Goal: Task Accomplishment & Management: Complete application form

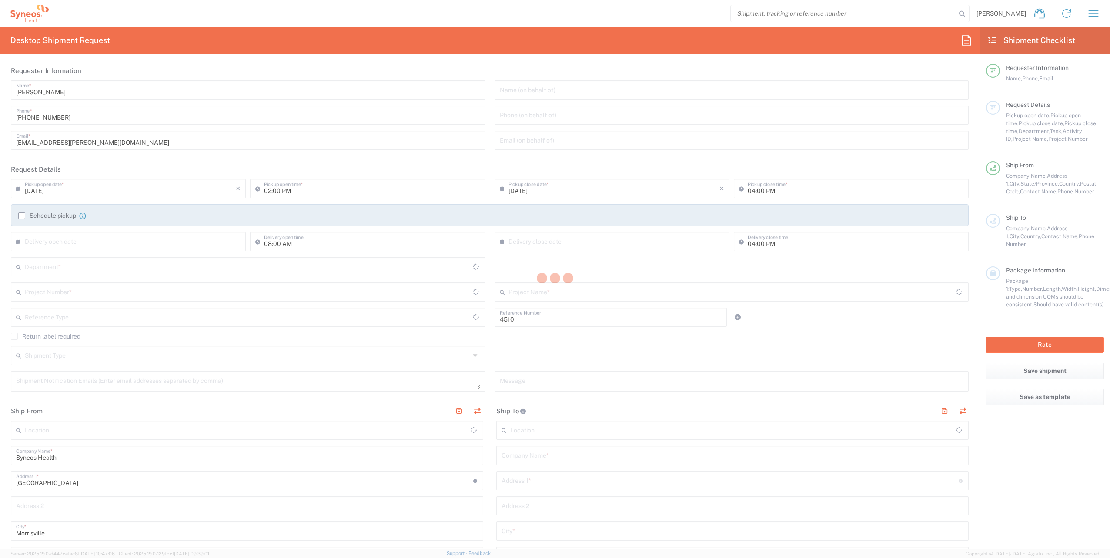
type input "Department"
type input "[US_STATE]"
type input "[GEOGRAPHIC_DATA]"
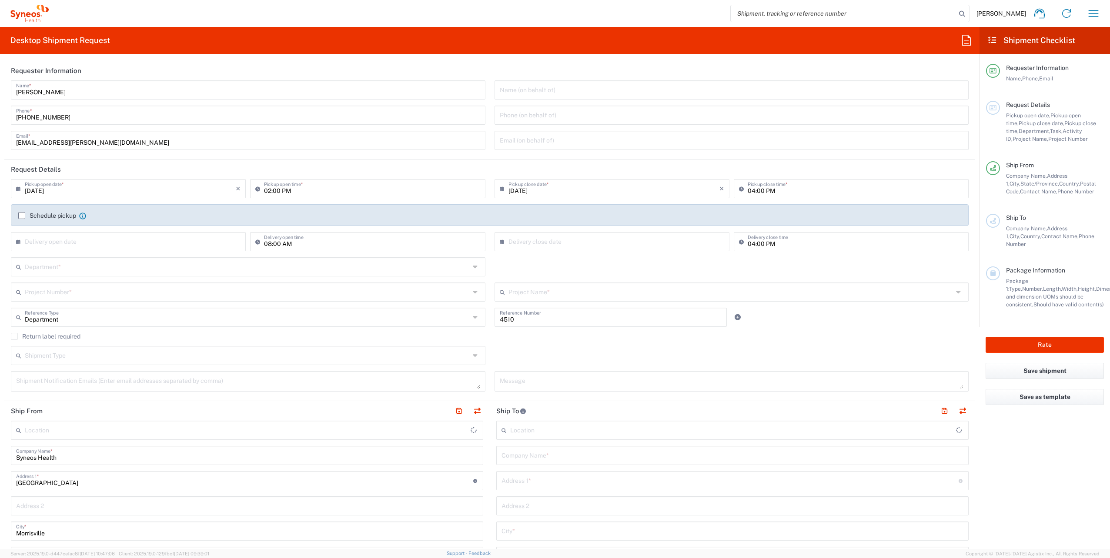
type input "Syneos Health, LLC-[GEOGRAPHIC_DATA] [GEOGRAPHIC_DATA] [GEOGRAPHIC_DATA]"
click at [56, 263] on input "text" at bounding box center [247, 266] width 445 height 15
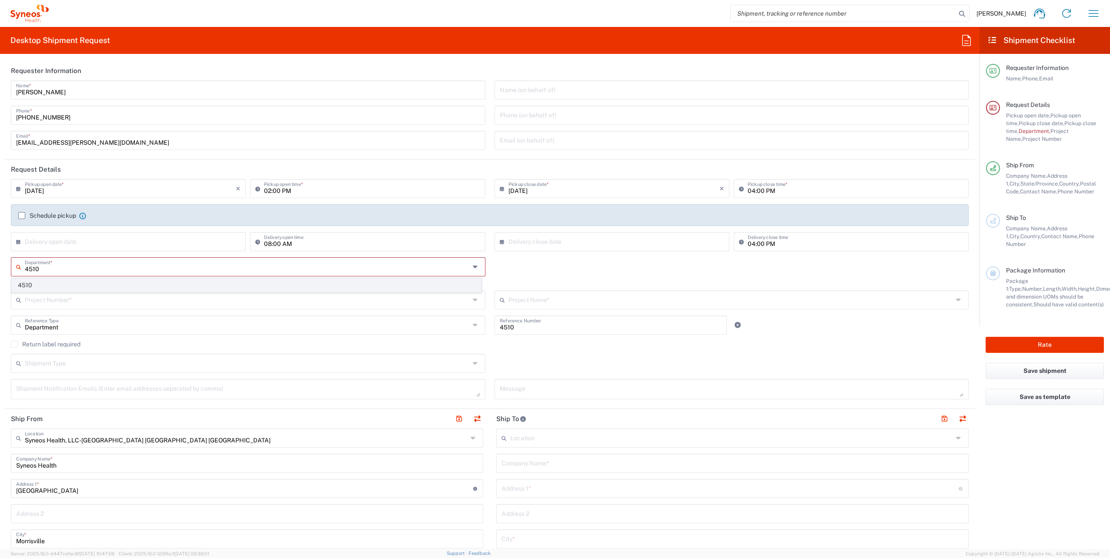
type input "4510"
click at [61, 287] on span "4510" at bounding box center [246, 285] width 469 height 13
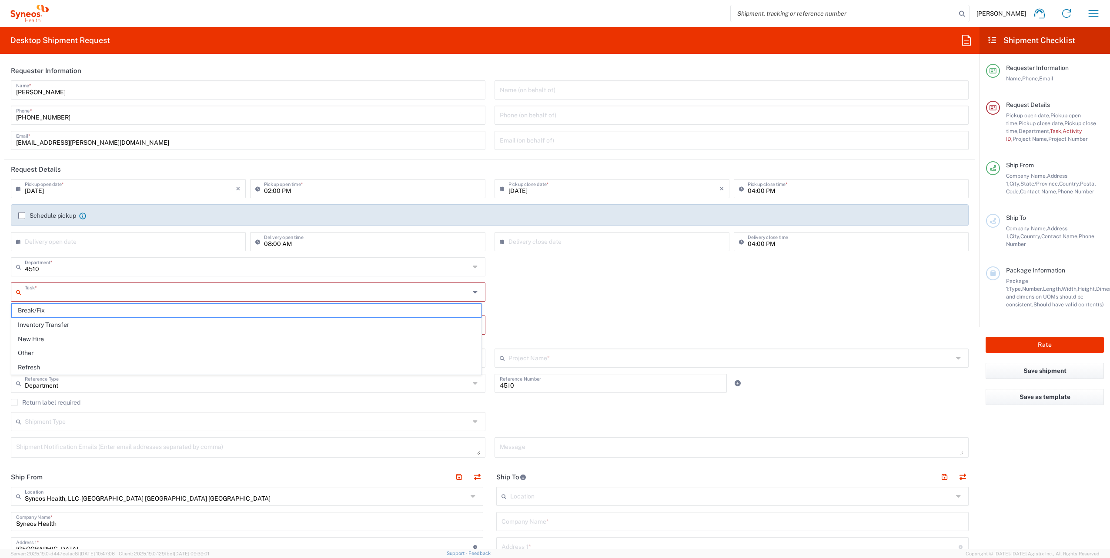
click at [82, 289] on input "text" at bounding box center [247, 291] width 445 height 15
click at [45, 335] on span "New Hire" at bounding box center [246, 339] width 469 height 13
type input "New Hire"
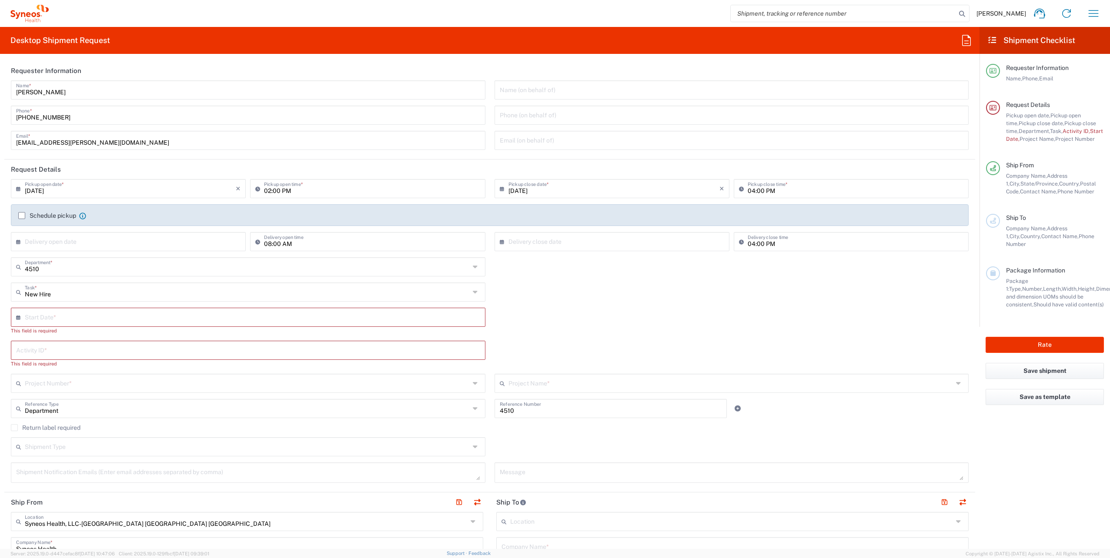
click at [74, 316] on input "text" at bounding box center [250, 316] width 451 height 15
click at [225, 394] on span "22" at bounding box center [223, 396] width 13 height 12
type input "[DATE]"
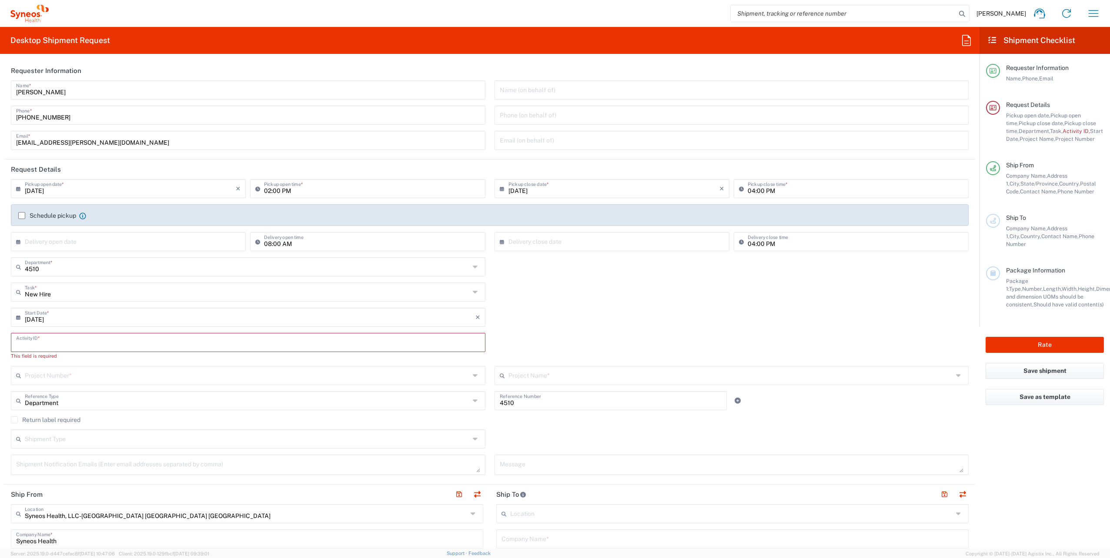
click at [44, 340] on input "text" at bounding box center [248, 341] width 464 height 15
paste input "SCTASK2714290"
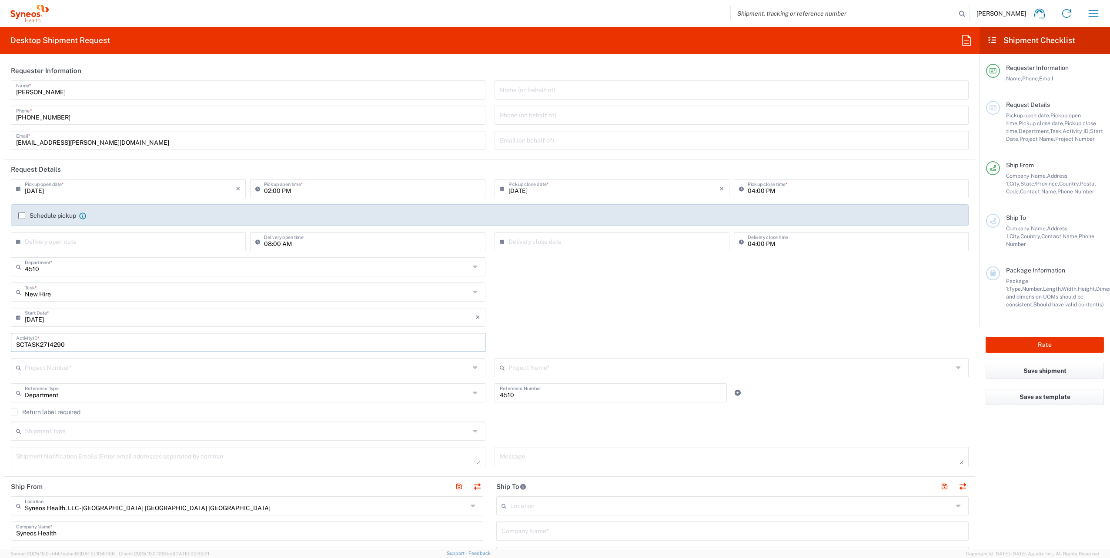
type input "SCTASK2714290"
click at [68, 366] on input "text" at bounding box center [247, 367] width 445 height 15
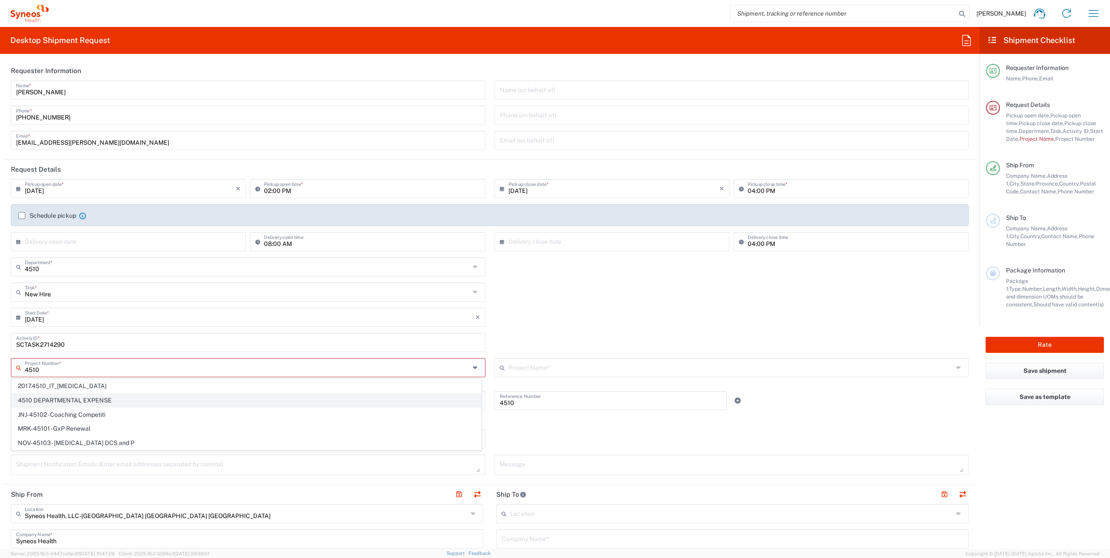
click at [104, 398] on span "4510 DEPARTMENTAL EXPENSE" at bounding box center [246, 400] width 469 height 13
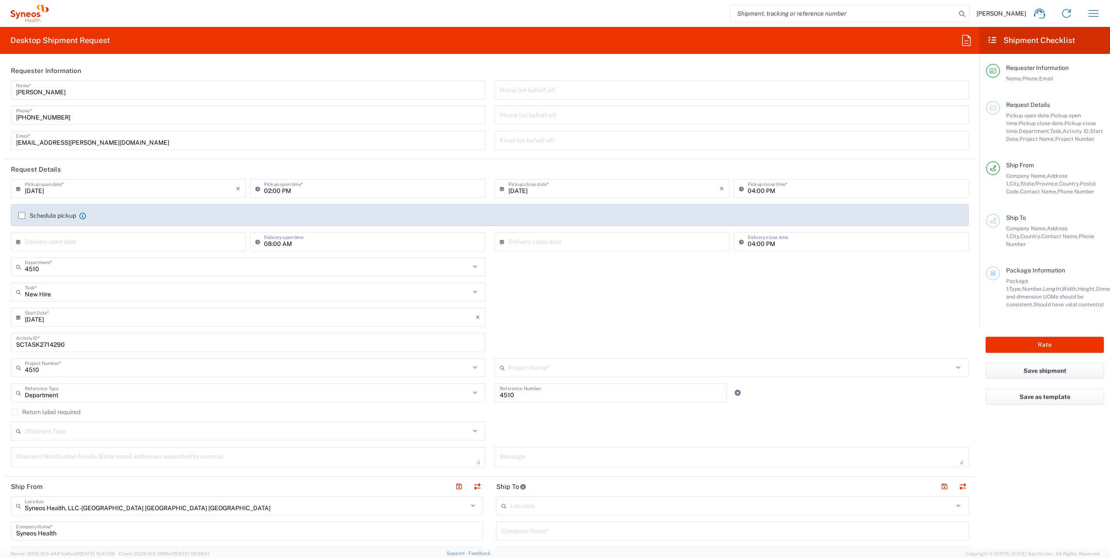
type input "4510 DEPARTMENTAL EXPENSE"
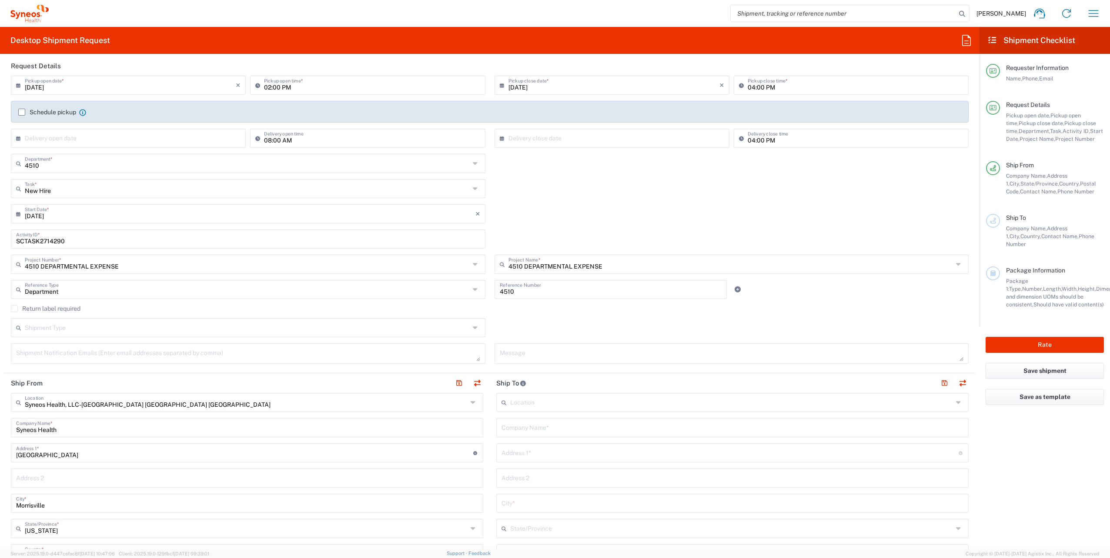
scroll to position [130, 0]
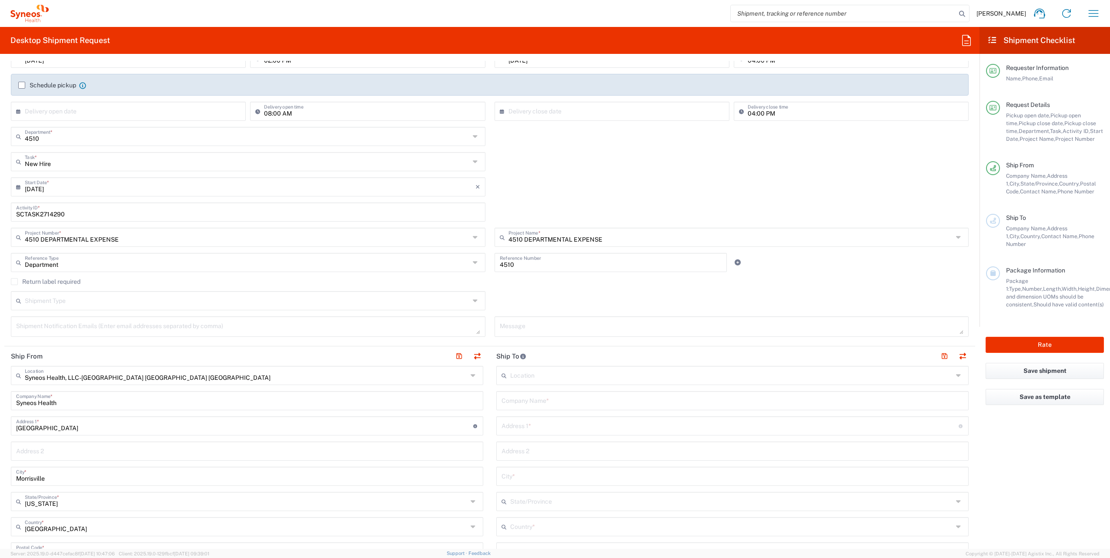
click at [41, 331] on textarea at bounding box center [248, 326] width 464 height 15
paste textarea "[EMAIL_ADDRESS][DOMAIN_NAME]"
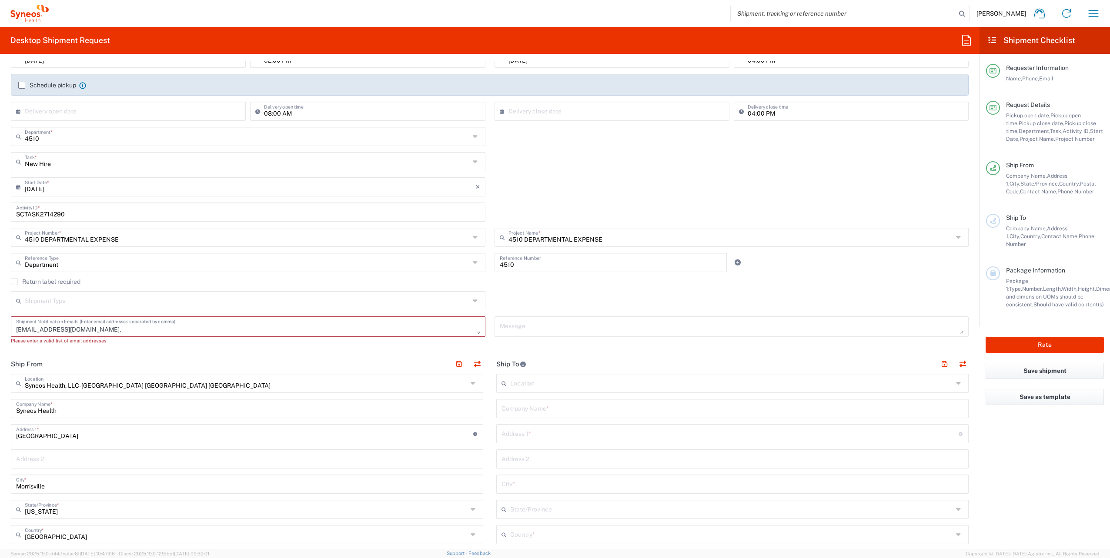
click at [112, 331] on textarea "[EMAIL_ADDRESS][DOMAIN_NAME]," at bounding box center [248, 326] width 464 height 15
paste textarea "[PERSON_NAME][EMAIL_ADDRESS][PERSON_NAME][DOMAIN_NAME]"
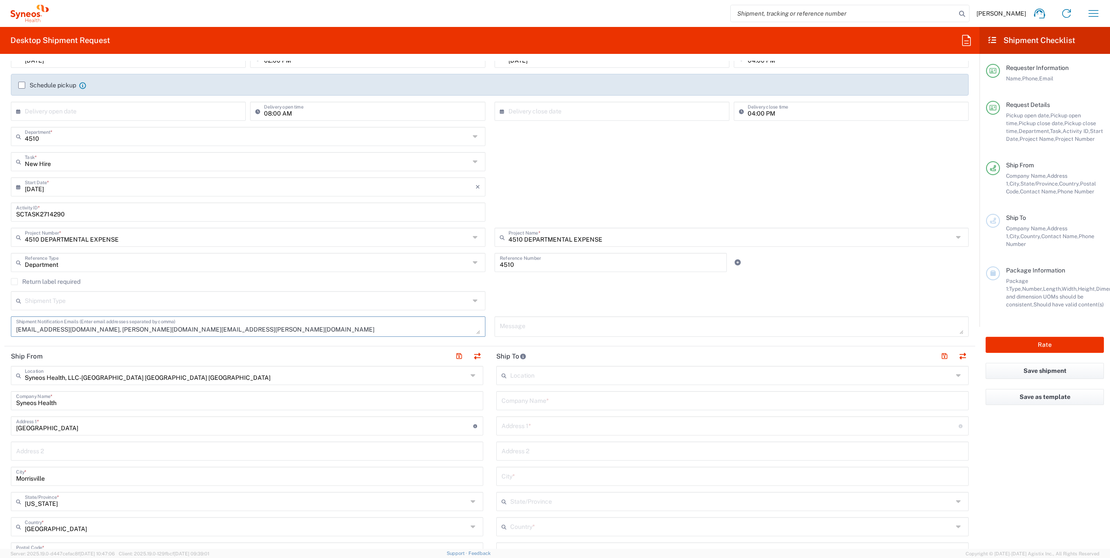
click at [224, 327] on textarea "[EMAIL_ADDRESS][DOMAIN_NAME], [PERSON_NAME][DOMAIN_NAME][EMAIL_ADDRESS][PERSON_…" at bounding box center [248, 326] width 464 height 15
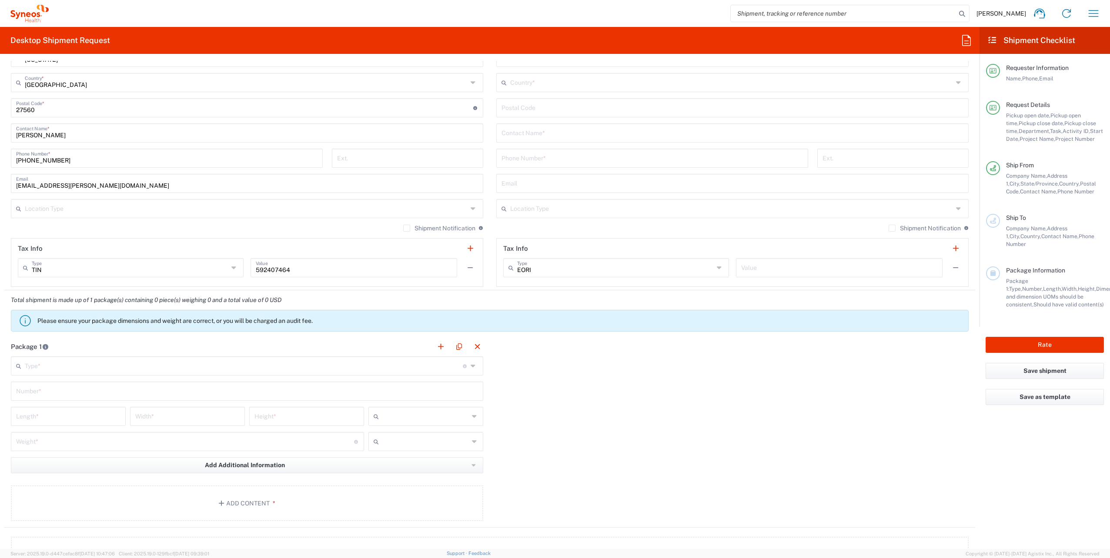
scroll to position [609, 0]
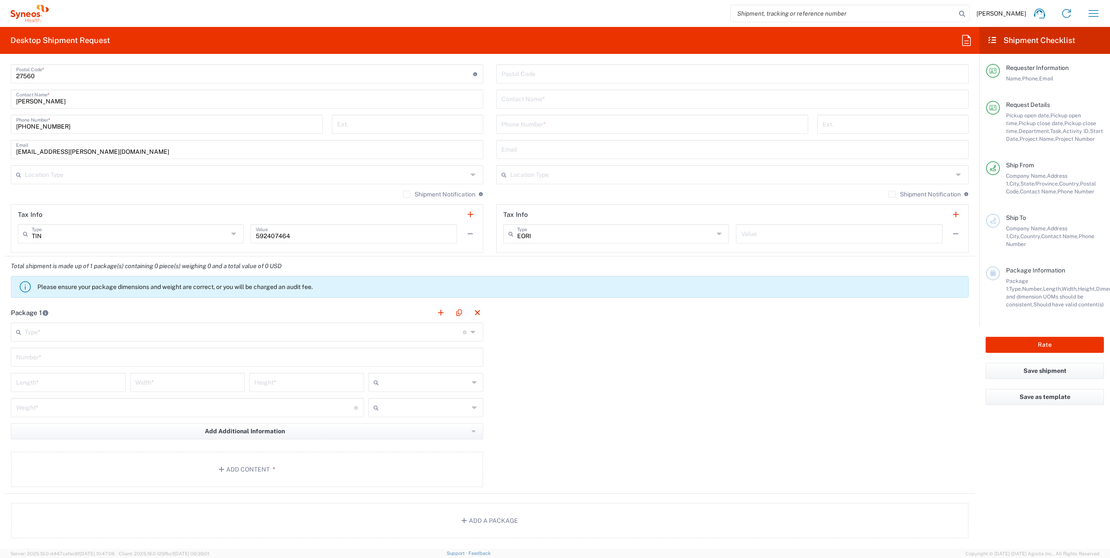
type textarea "[EMAIL_ADDRESS][DOMAIN_NAME], [PERSON_NAME][DOMAIN_NAME][EMAIL_ADDRESS][PERSON_…"
drag, startPoint x: 190, startPoint y: 328, endPoint x: 178, endPoint y: 335, distance: 13.7
click at [190, 328] on input "text" at bounding box center [244, 331] width 438 height 15
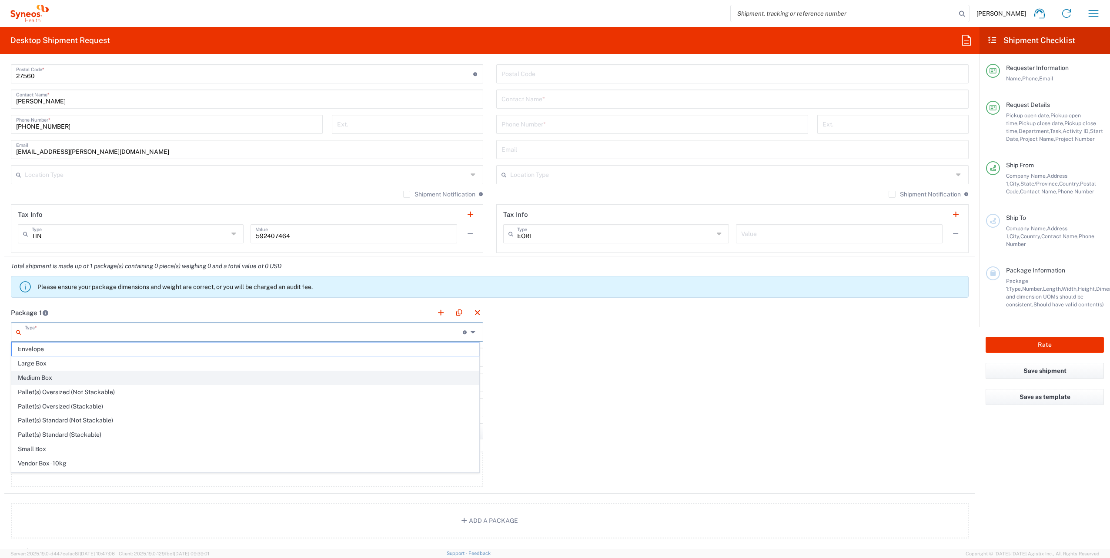
click at [59, 380] on span "Medium Box" at bounding box center [245, 377] width 467 height 13
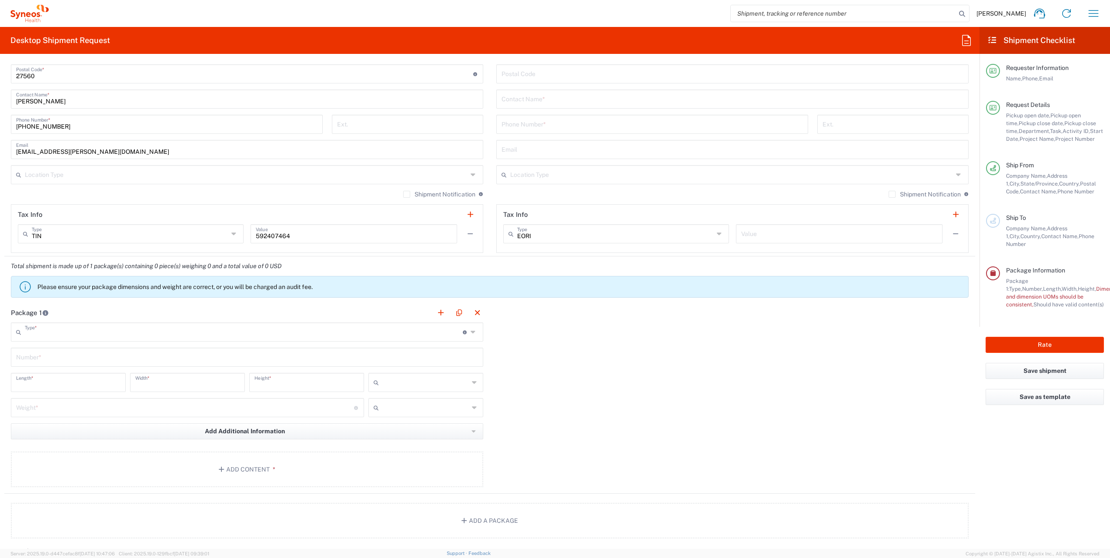
type input "Medium Box"
type input "13"
type input "11.5"
type input "2.5"
type input "in"
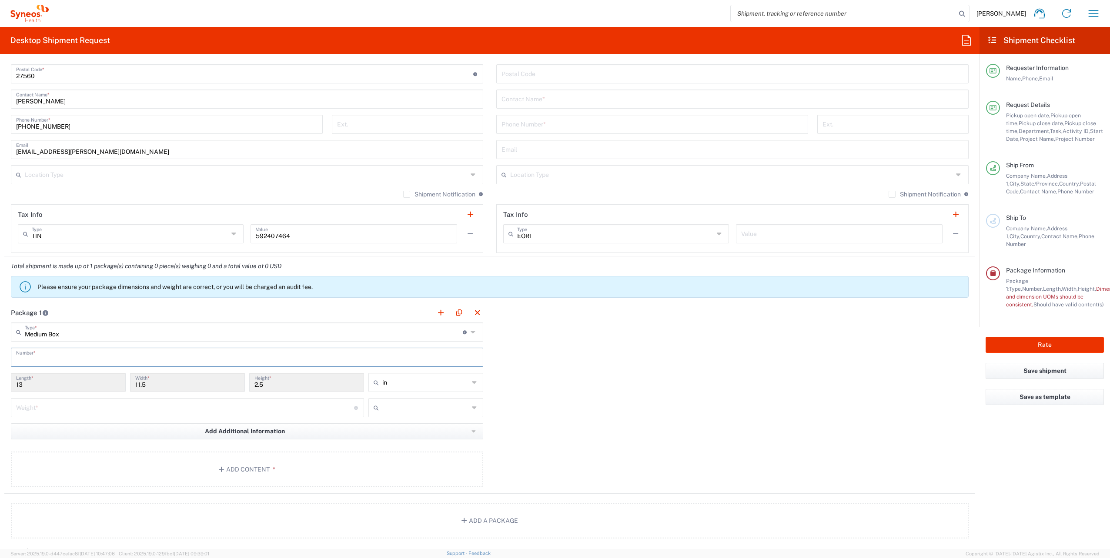
click at [74, 358] on input "text" at bounding box center [247, 356] width 462 height 15
type input "1"
click at [73, 402] on input "number" at bounding box center [185, 407] width 338 height 15
type input "5"
click at [419, 404] on input "text" at bounding box center [425, 408] width 87 height 14
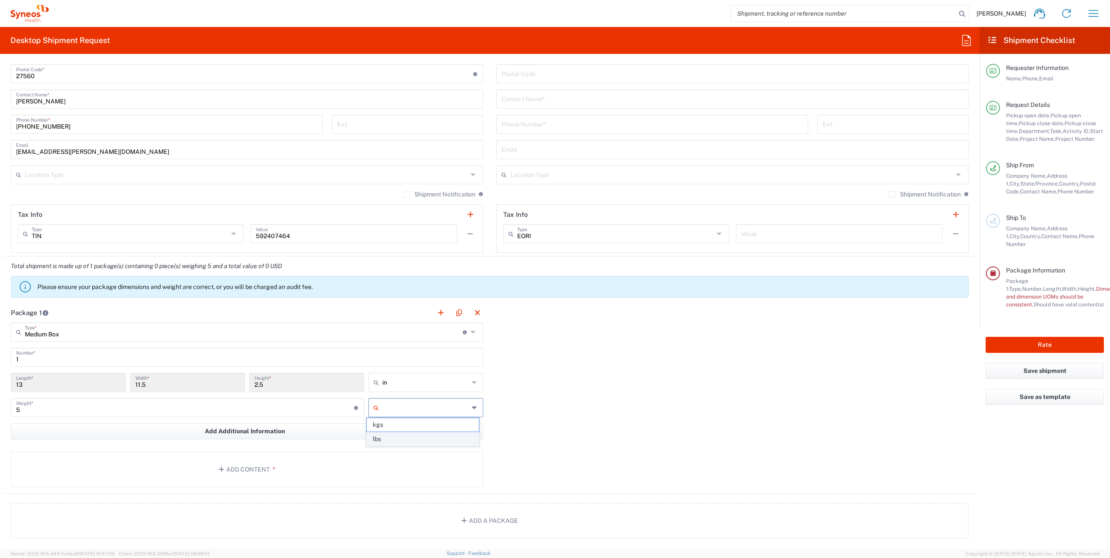
click at [396, 436] on span "lbs" at bounding box center [423, 439] width 112 height 13
type input "lbs"
click at [258, 463] on button "Add Content *" at bounding box center [247, 470] width 472 height 36
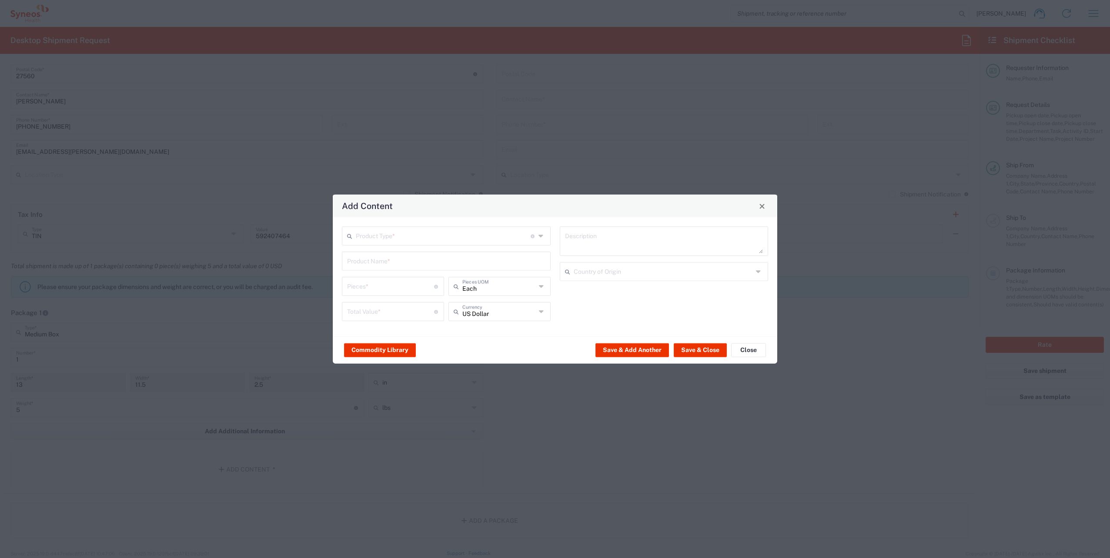
click at [402, 237] on input "text" at bounding box center [443, 235] width 175 height 15
click at [398, 266] on span "General Commodity" at bounding box center [446, 269] width 207 height 13
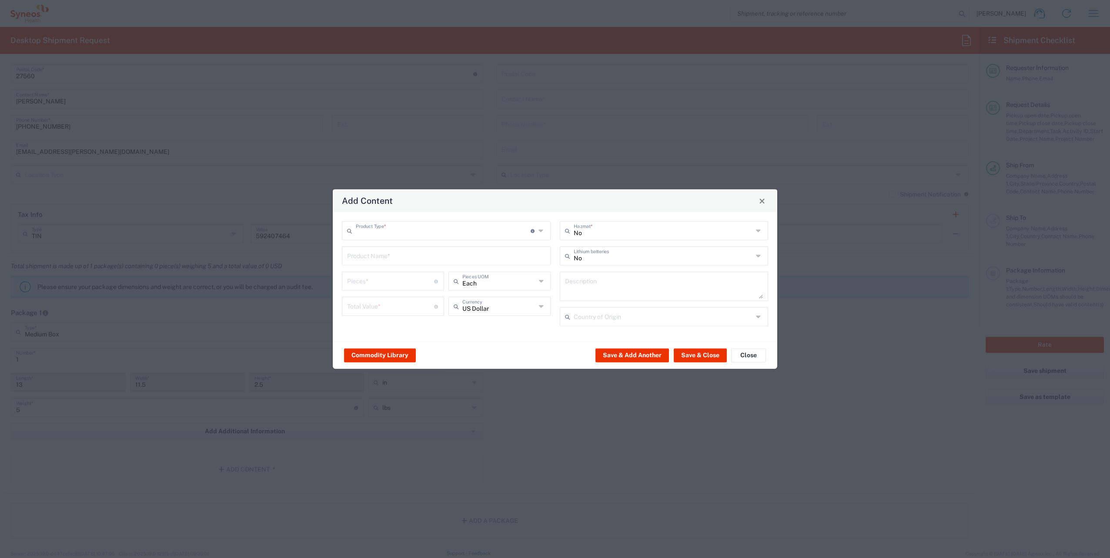
type input "General Commodity"
paste input "Dell Latitude 5420"
type input "Dell Latitude 5420"
click at [625, 285] on textarea at bounding box center [664, 286] width 198 height 24
paste textarea "Dell Latitude 5420"
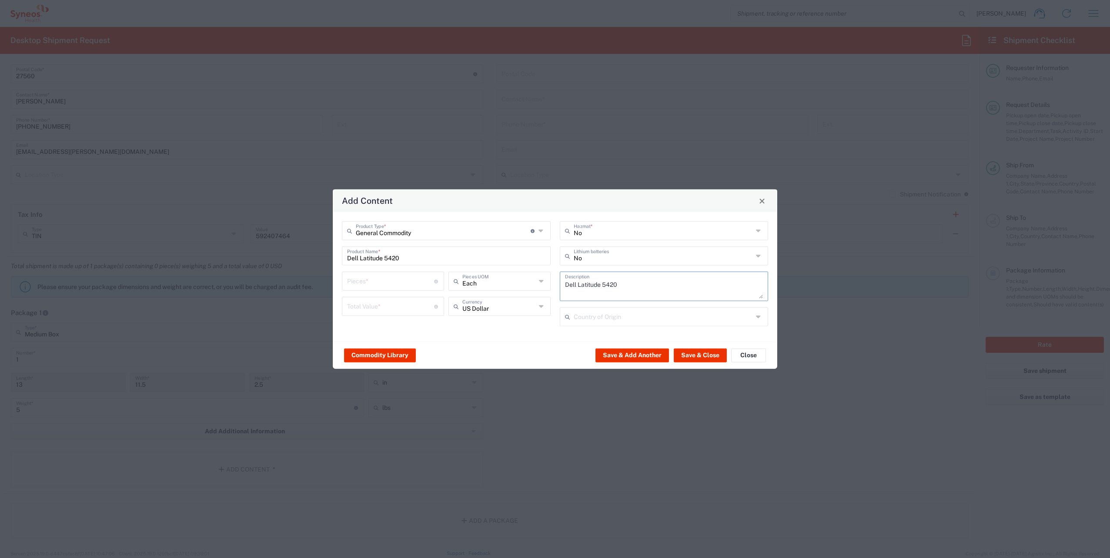
type textarea "Dell Latitude 5420"
click at [379, 282] on input "number" at bounding box center [390, 280] width 87 height 15
type input "1"
click at [392, 312] on input "number" at bounding box center [390, 305] width 87 height 15
type input "800"
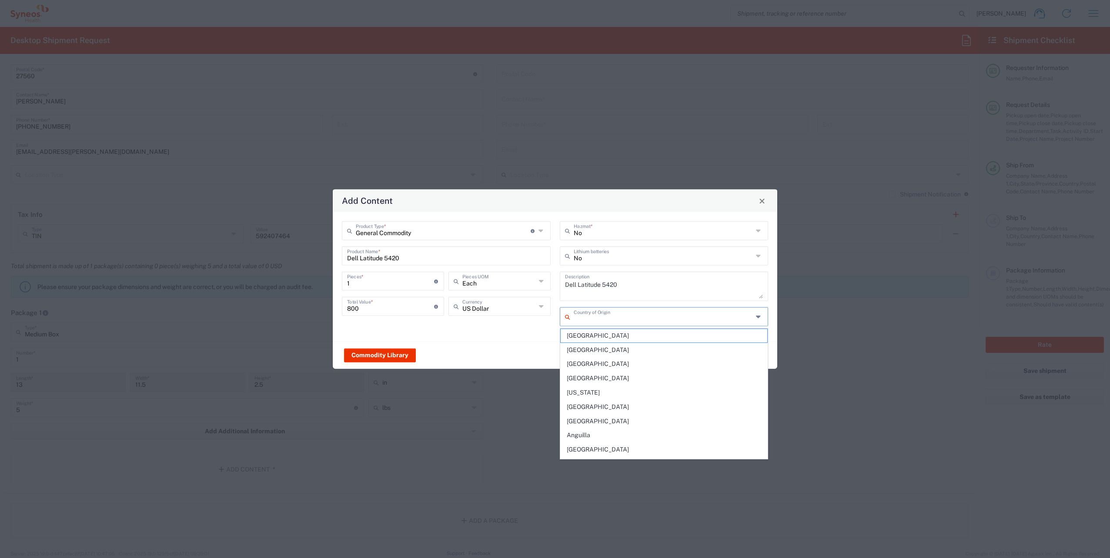
click at [678, 319] on input "text" at bounding box center [664, 316] width 180 height 15
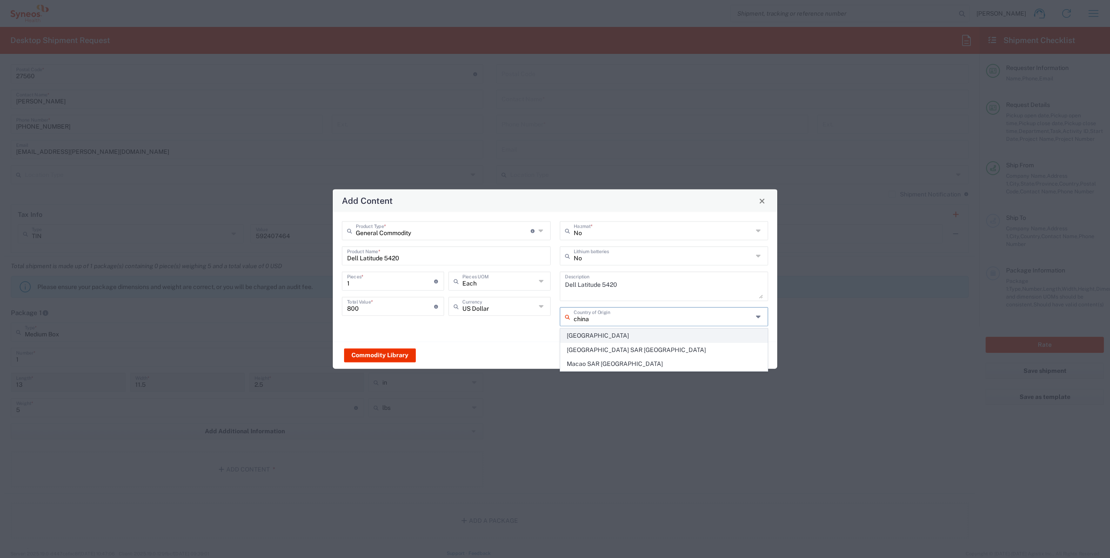
click at [598, 336] on span "[GEOGRAPHIC_DATA]" at bounding box center [664, 335] width 207 height 13
type input "[GEOGRAPHIC_DATA]"
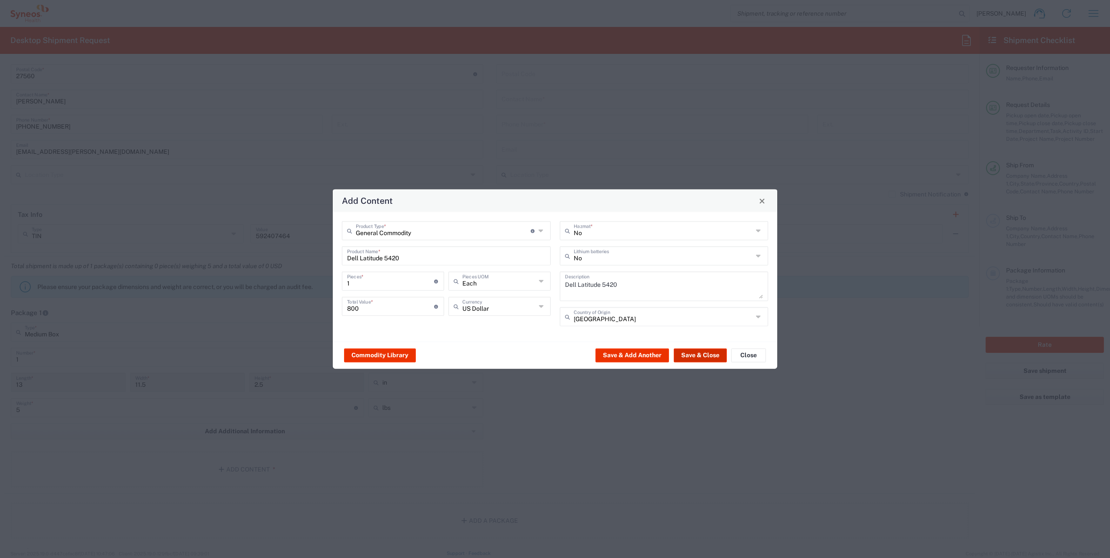
drag, startPoint x: 714, startPoint y: 351, endPoint x: 667, endPoint y: 355, distance: 46.7
click at [714, 351] on button "Save & Close" at bounding box center [700, 355] width 53 height 14
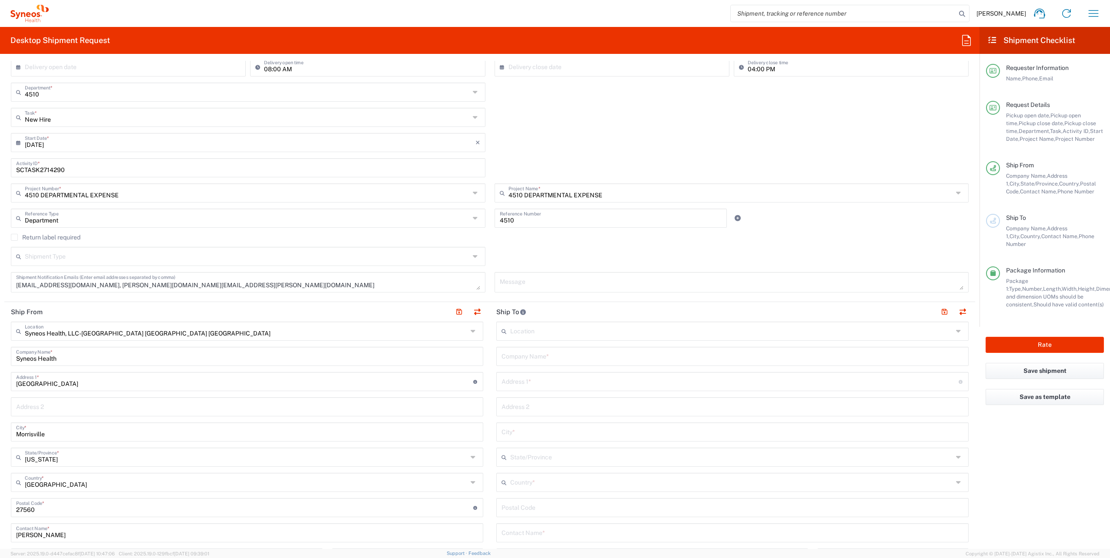
scroll to position [174, 0]
click at [548, 358] on input "text" at bounding box center [732, 356] width 462 height 15
paste input "[PERSON_NAME]"
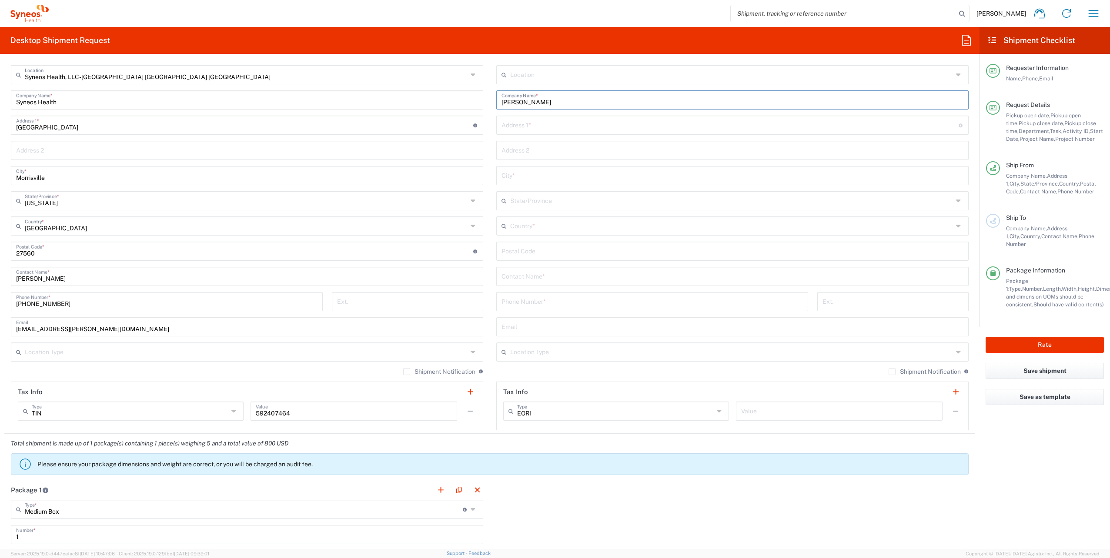
scroll to position [435, 0]
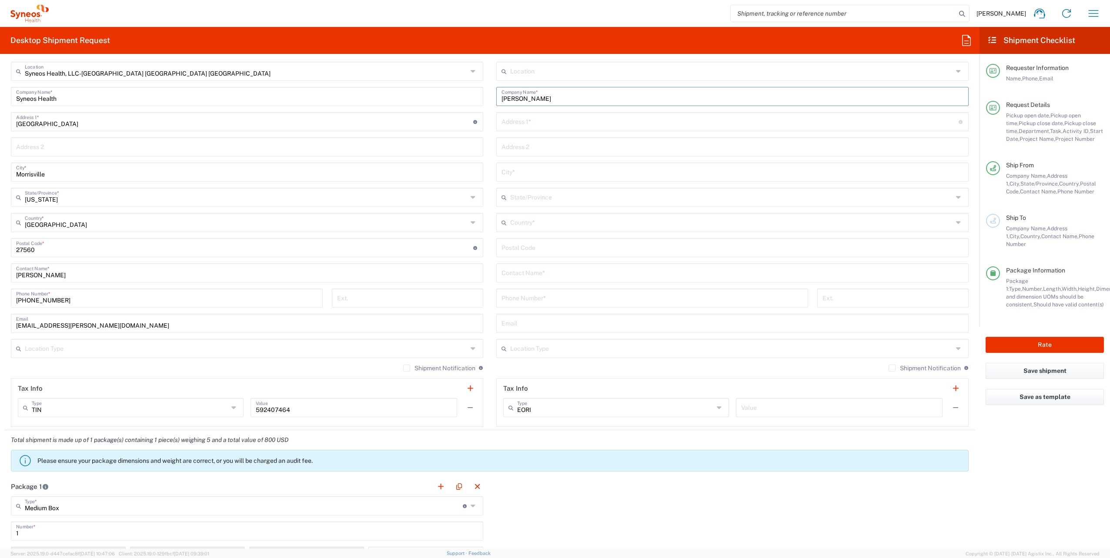
type input "[PERSON_NAME]"
click at [526, 275] on input "text" at bounding box center [732, 272] width 462 height 15
paste input "[PERSON_NAME]"
type input "[PERSON_NAME]"
click at [889, 368] on label "Shipment Notification" at bounding box center [925, 368] width 72 height 7
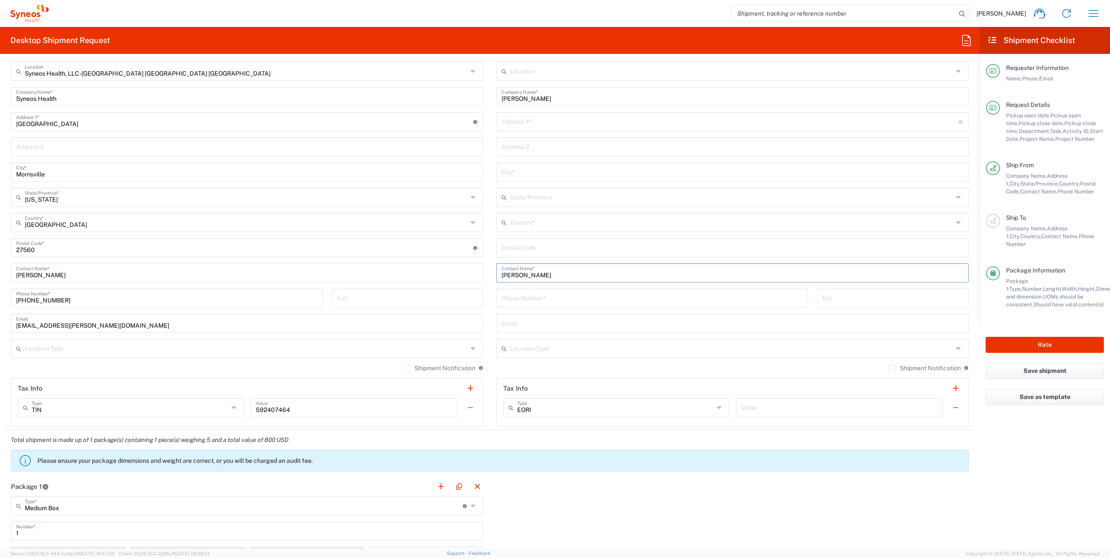
click at [892, 368] on input "Shipment Notification" at bounding box center [892, 368] width 0 height 0
click at [913, 351] on input "text" at bounding box center [731, 348] width 443 height 15
drag, startPoint x: 561, startPoint y: 376, endPoint x: 434, endPoint y: 380, distance: 127.1
click at [561, 376] on span "Residential/Home" at bounding box center [727, 380] width 467 height 13
type input "Residential/Home"
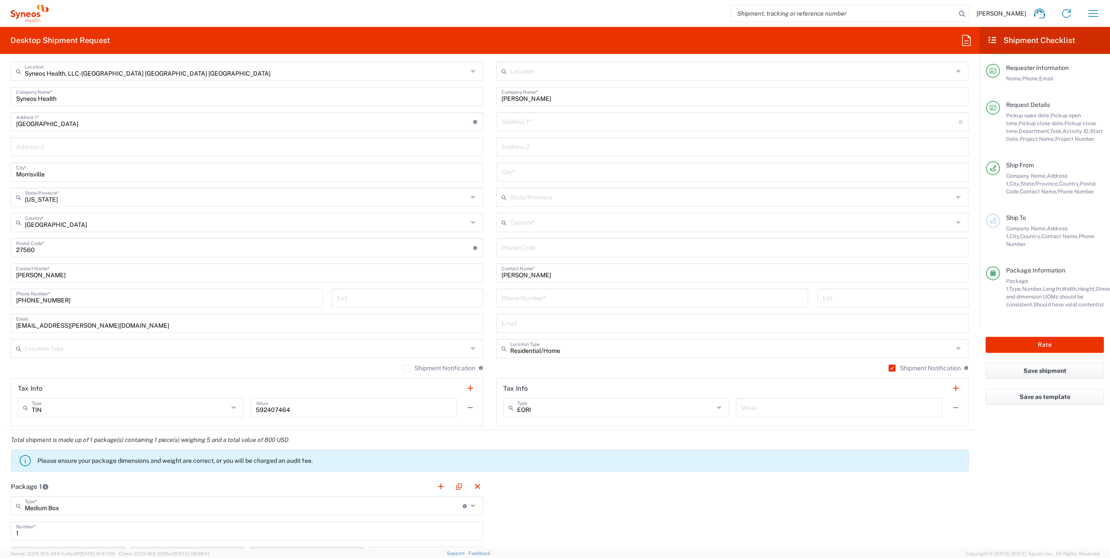
click at [403, 368] on label "Shipment Notification" at bounding box center [439, 368] width 72 height 7
click at [407, 368] on input "Shipment Notification" at bounding box center [407, 368] width 0 height 0
drag, startPoint x: 397, startPoint y: 351, endPoint x: 364, endPoint y: 340, distance: 34.7
click at [397, 351] on input "text" at bounding box center [246, 348] width 443 height 15
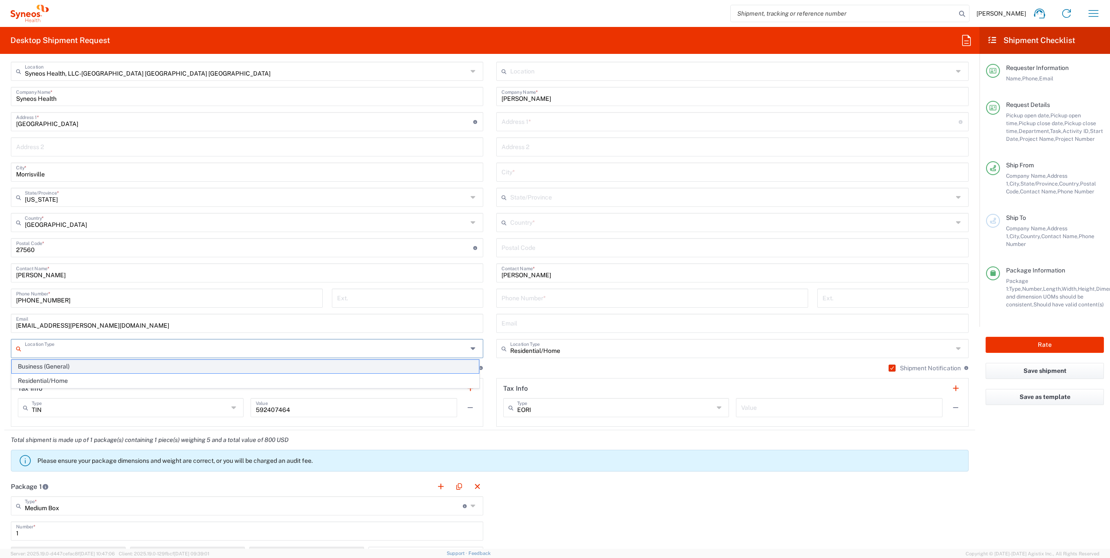
click at [136, 361] on span "Business (General)" at bounding box center [245, 366] width 467 height 13
type input "Business (General)"
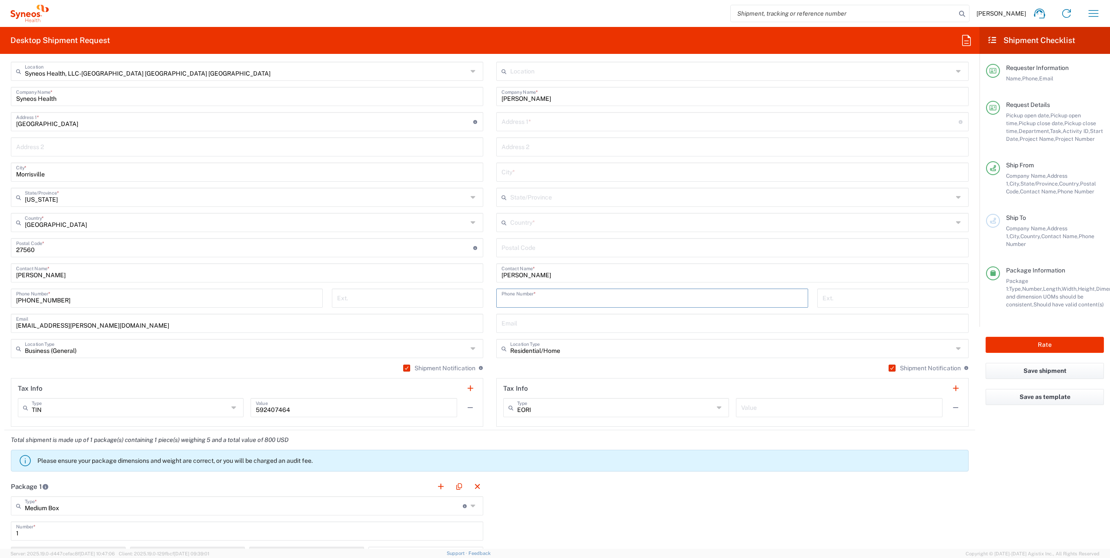
paste input "[PHONE_NUMBER]"
type input "[PHONE_NUMBER]"
paste input "33982"
type input "33982"
click at [956, 219] on icon at bounding box center [959, 223] width 7 height 14
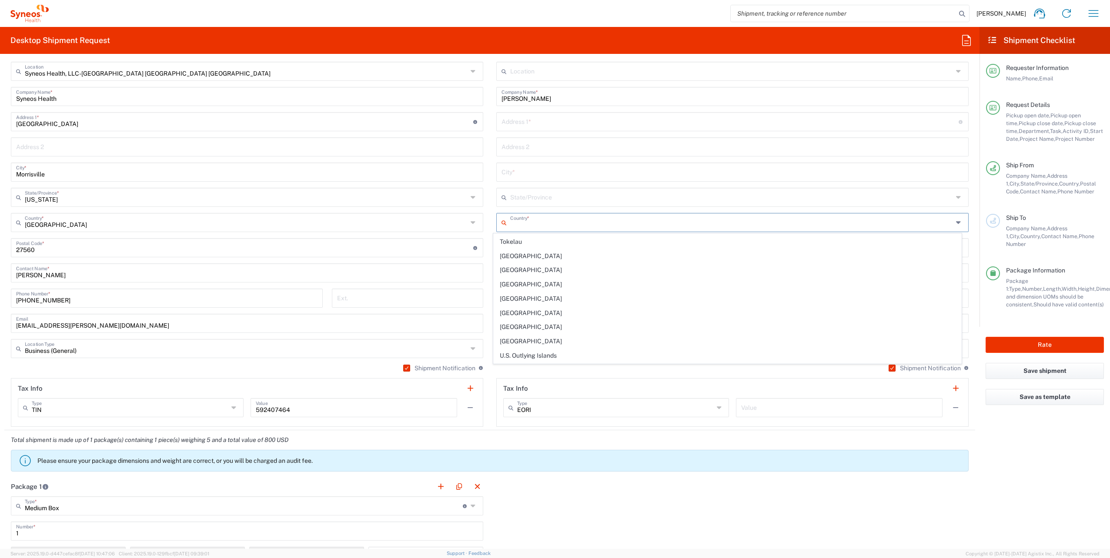
scroll to position [3208, 0]
click at [585, 407] on span "[GEOGRAPHIC_DATA]" at bounding box center [727, 413] width 467 height 13
type input "[GEOGRAPHIC_DATA]"
click at [956, 195] on icon at bounding box center [959, 198] width 7 height 14
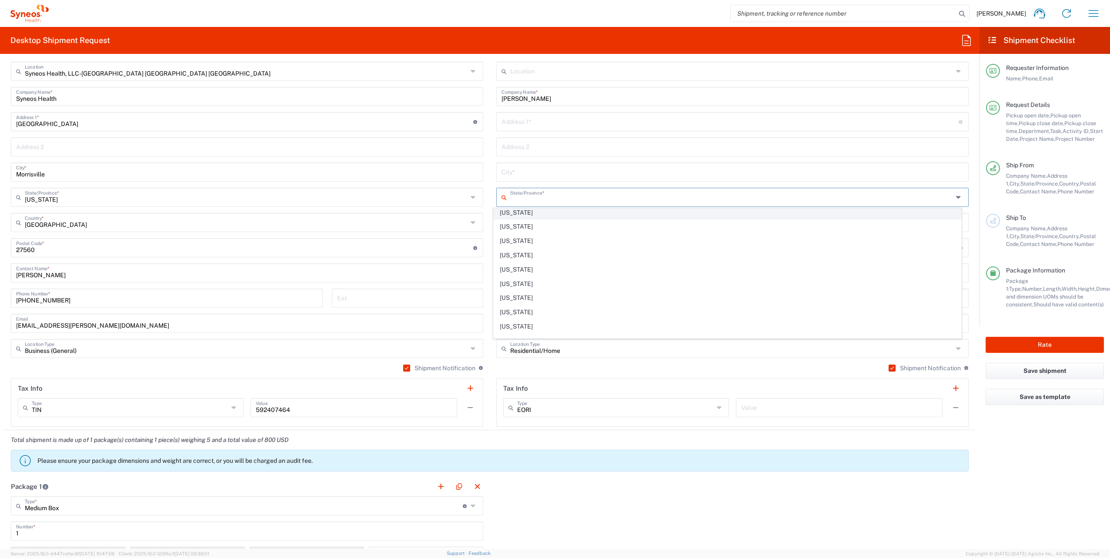
click at [520, 209] on span "[US_STATE]" at bounding box center [727, 212] width 467 height 13
type input "[US_STATE]"
click at [535, 170] on input "text" at bounding box center [732, 171] width 462 height 15
paste input "[GEOGRAPHIC_DATA]"
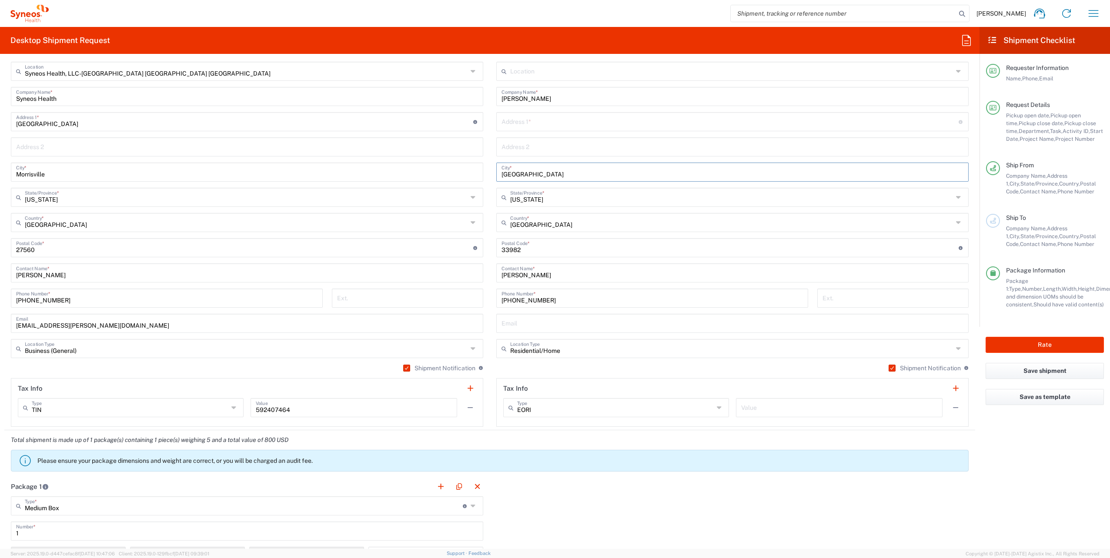
type input "[GEOGRAPHIC_DATA]"
click at [485, 185] on main "Syneos Health, LLC-[GEOGRAPHIC_DATA] [GEOGRAPHIC_DATA] [GEOGRAPHIC_DATA] Locati…" at bounding box center [246, 244] width 485 height 365
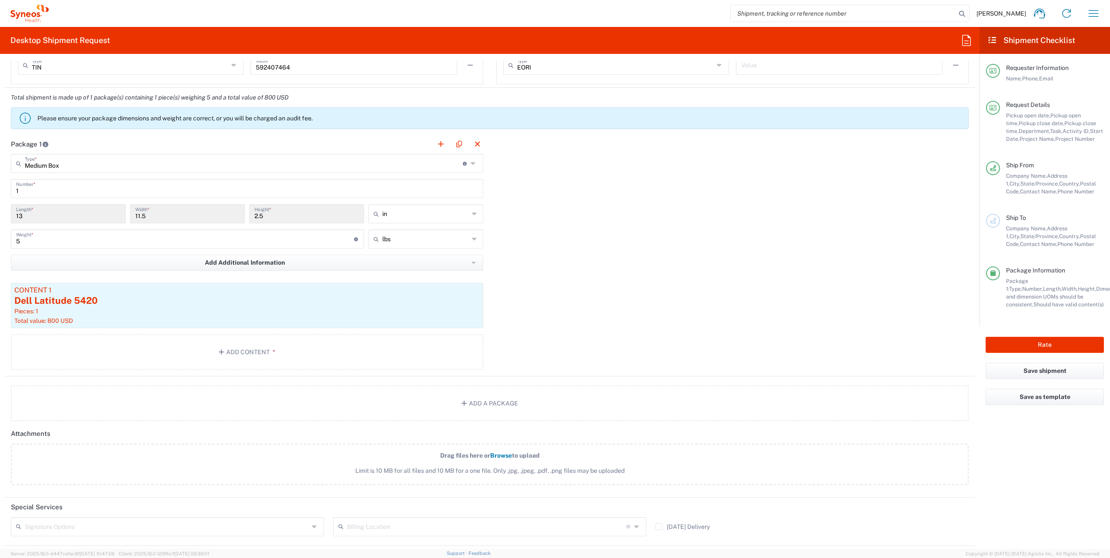
scroll to position [901, 0]
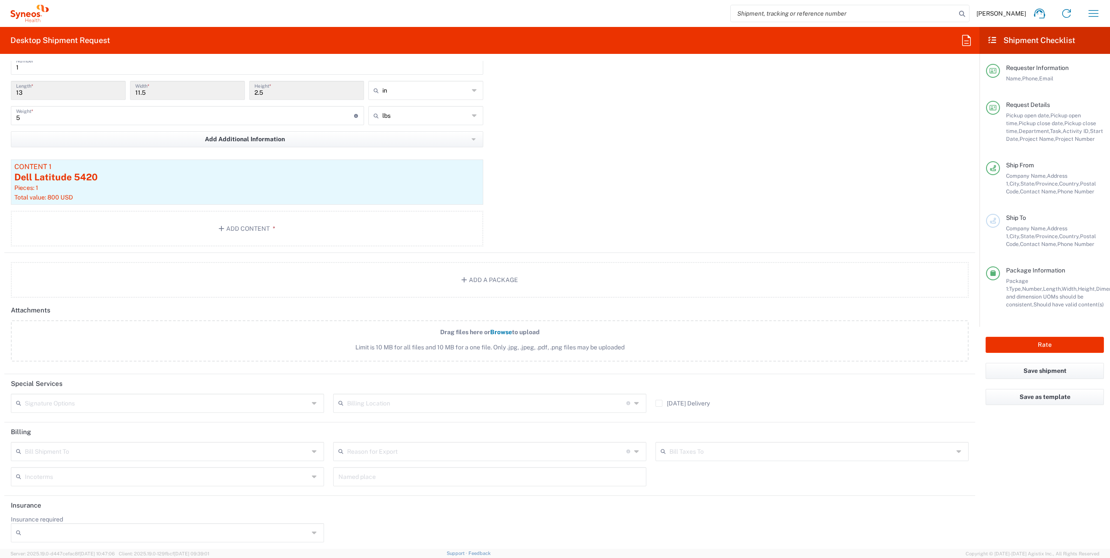
click at [309, 400] on div "Signature Options" at bounding box center [167, 403] width 313 height 19
click at [106, 416] on span "Adult Signature Required" at bounding box center [166, 419] width 309 height 13
type input "Adult Signature Required"
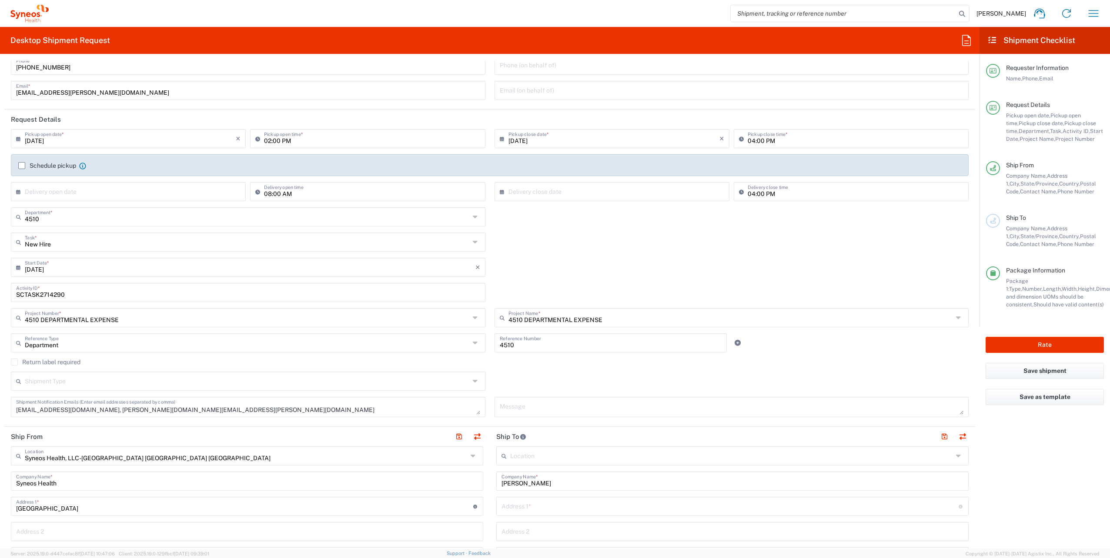
scroll to position [0, 0]
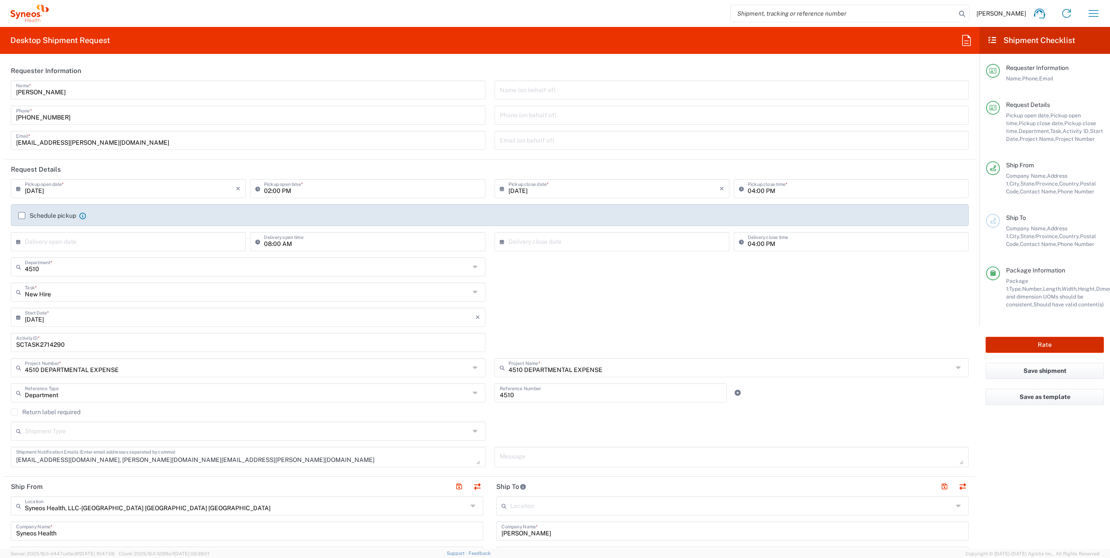
click at [1059, 344] on button "Rate" at bounding box center [1045, 345] width 118 height 16
type input "4510 DEPARTMENTAL EXPENSE"
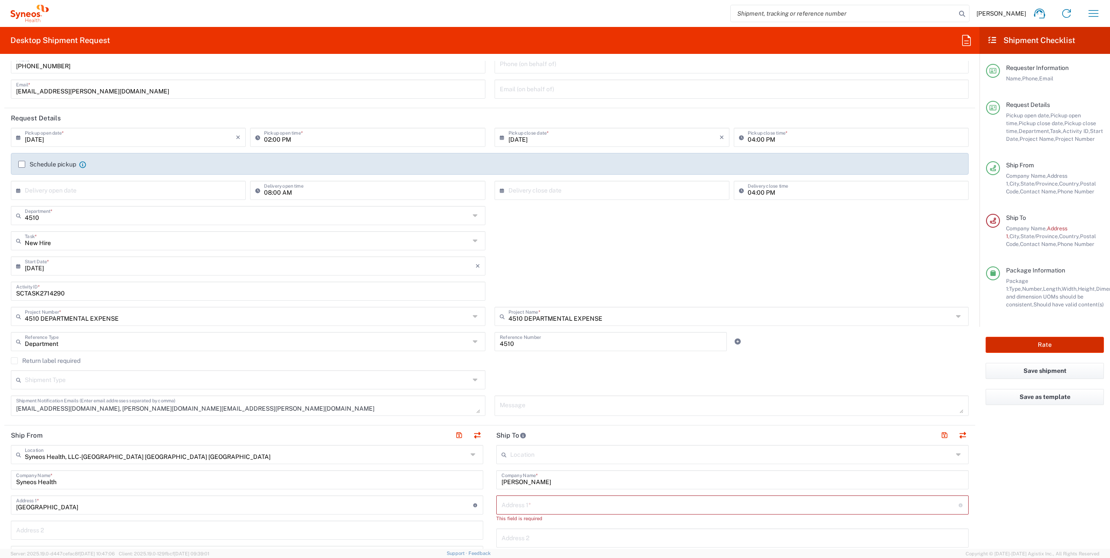
scroll to position [130, 0]
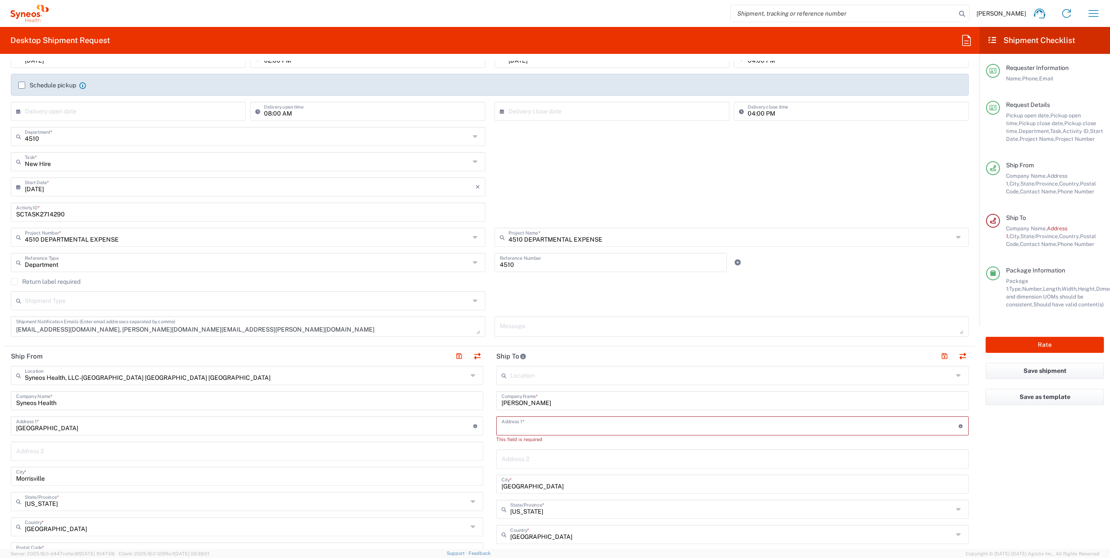
click at [518, 421] on input "text" at bounding box center [729, 425] width 457 height 15
paste input "[STREET_ADDRESS]"
type input "[STREET_ADDRESS]"
click at [1038, 342] on button "Rate" at bounding box center [1045, 345] width 118 height 16
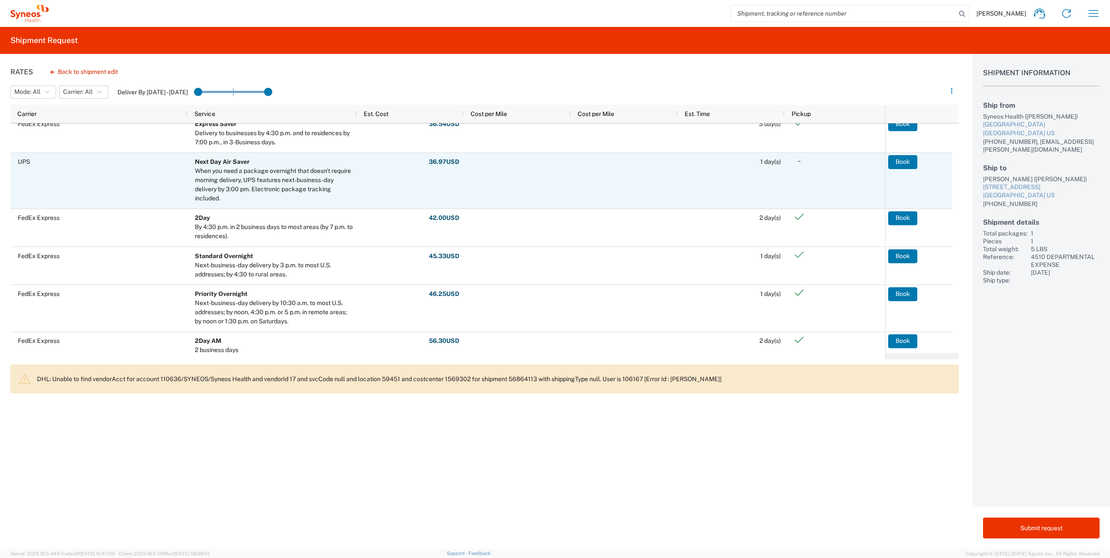
scroll to position [110, 0]
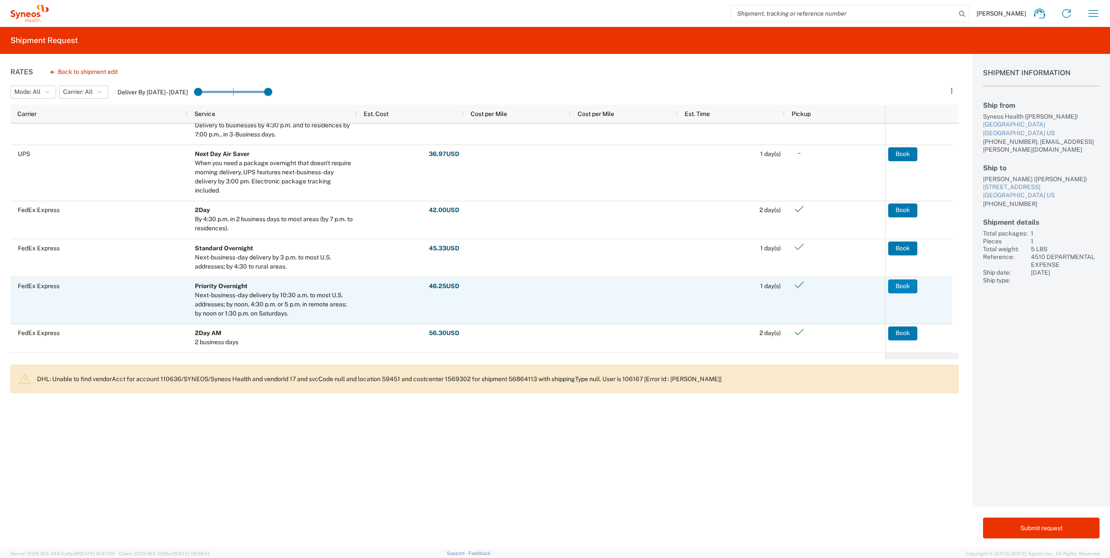
click at [902, 284] on button "Book" at bounding box center [902, 287] width 29 height 14
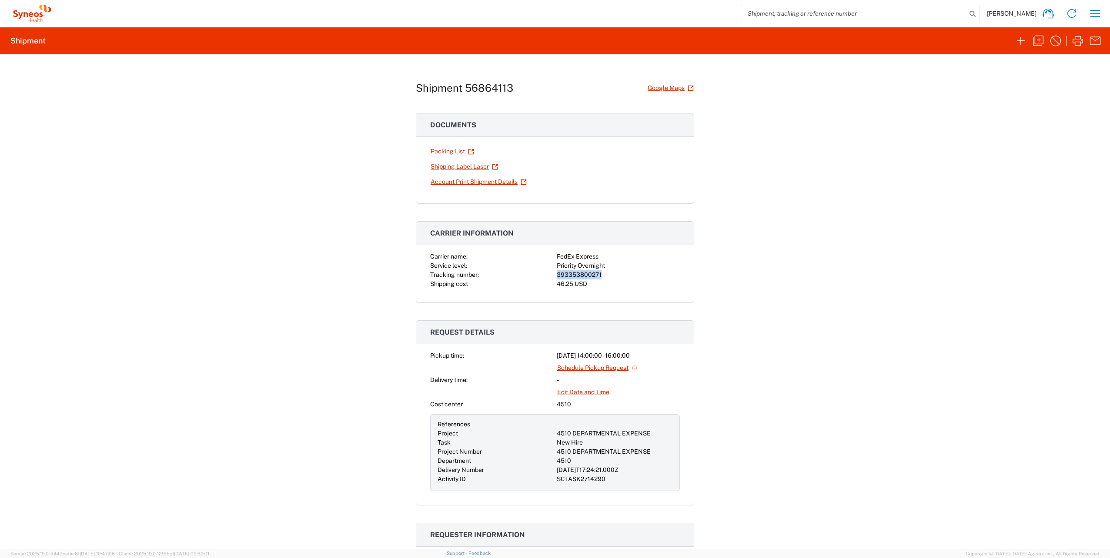
drag, startPoint x: 602, startPoint y: 274, endPoint x: 546, endPoint y: 274, distance: 55.7
click at [546, 274] on div "Carrier name: FedEx Express Service level: Priority Overnight Tracking number: …" at bounding box center [555, 270] width 250 height 37
drag, startPoint x: 546, startPoint y: 274, endPoint x: 571, endPoint y: 273, distance: 24.4
copy div "393353800271"
click at [1076, 41] on icon "button" at bounding box center [1078, 41] width 14 height 14
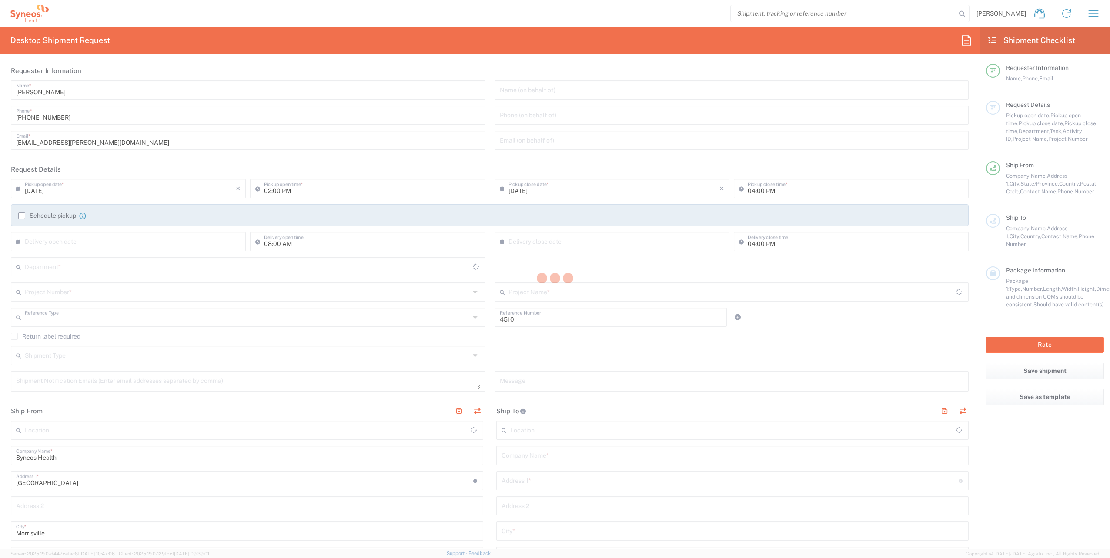
type input "Department"
type input "North Carolina"
type input "United States"
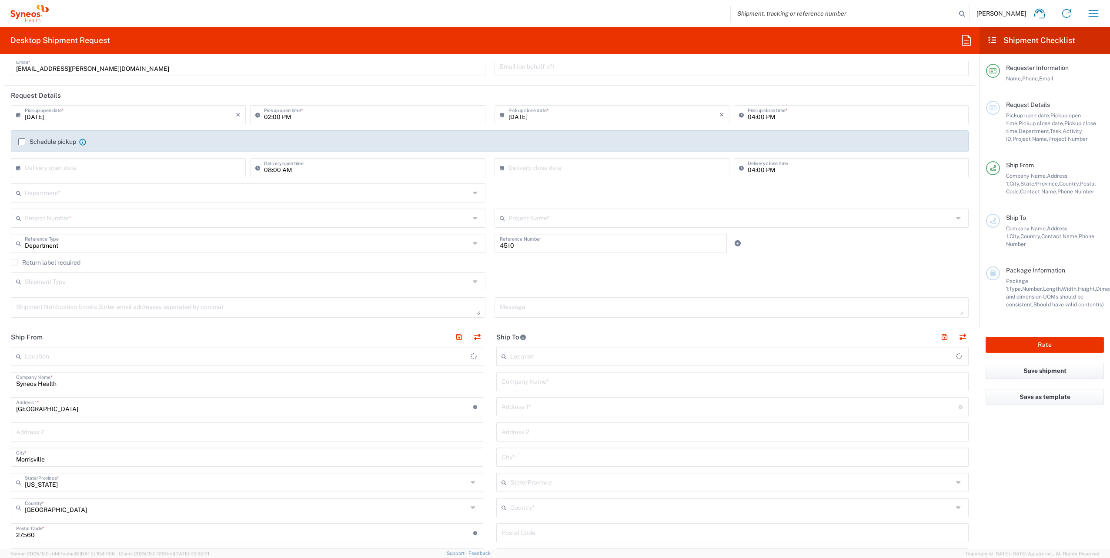
type input "Syneos Health, LLC-Morrisville NC US"
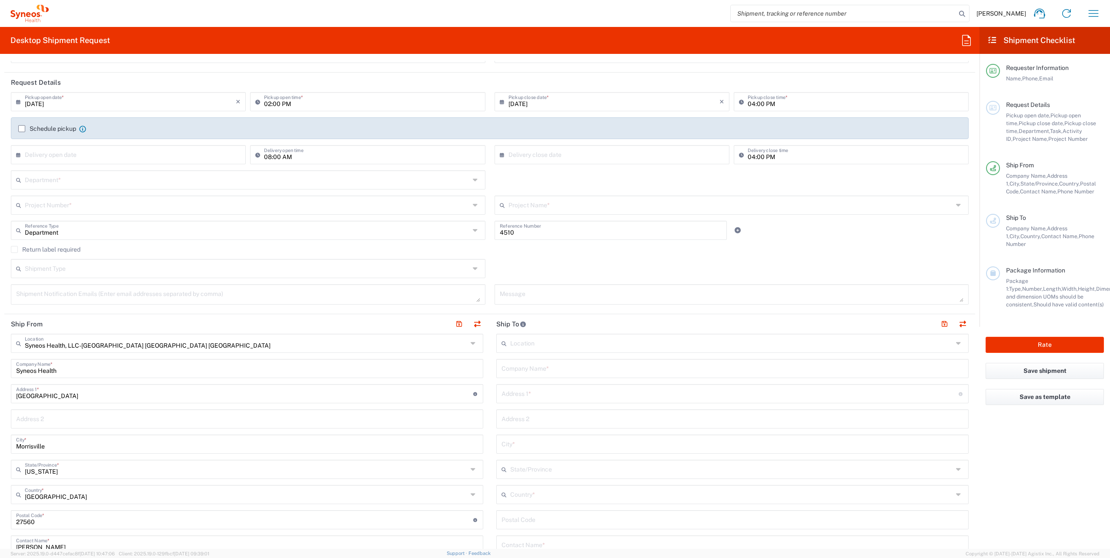
click at [511, 367] on input "text" at bounding box center [732, 368] width 462 height 15
paste input "Allie Jones"
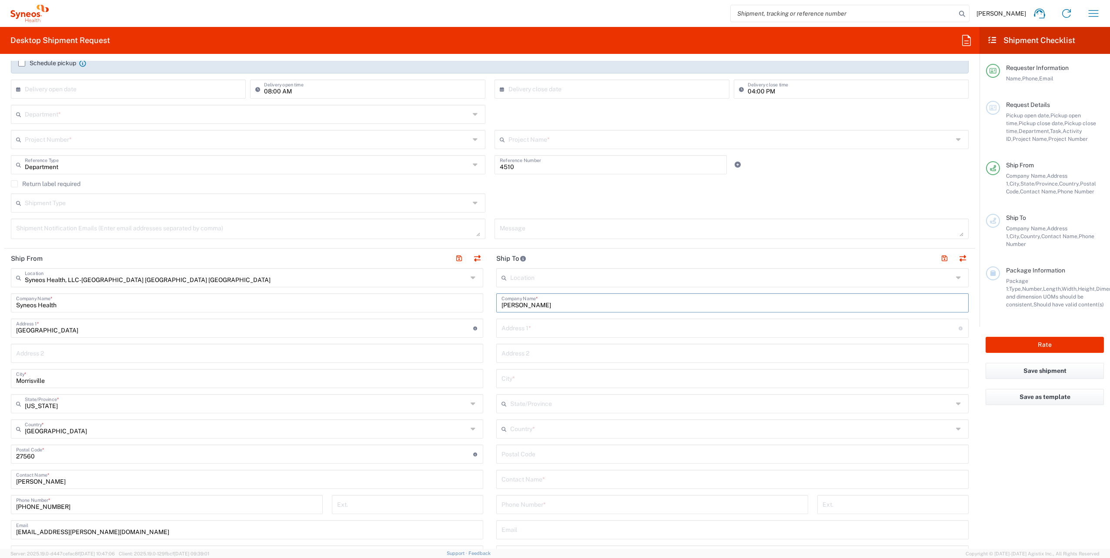
scroll to position [304, 0]
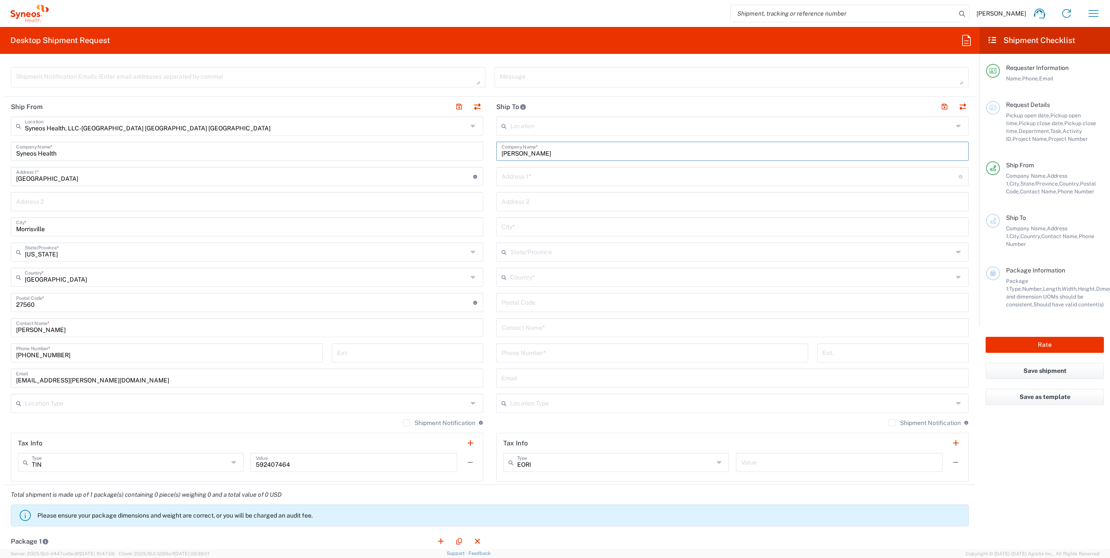
type input "Allie Jones"
paste input "Allie Jones"
type input "Allie Jones"
click at [889, 422] on label "Shipment Notification" at bounding box center [925, 423] width 72 height 7
click at [892, 423] on input "Shipment Notification" at bounding box center [892, 423] width 0 height 0
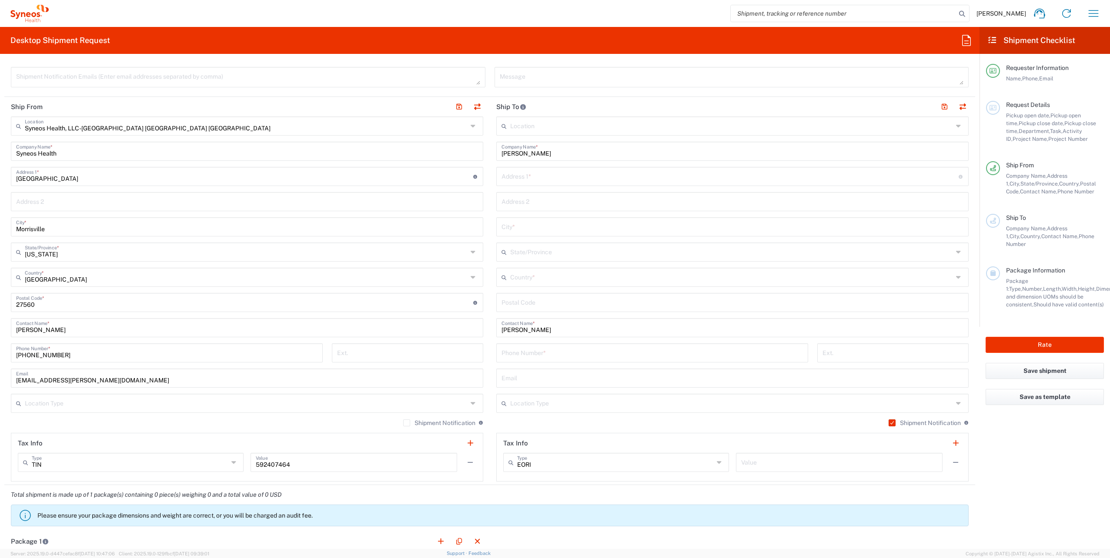
click at [939, 403] on input "text" at bounding box center [731, 402] width 443 height 15
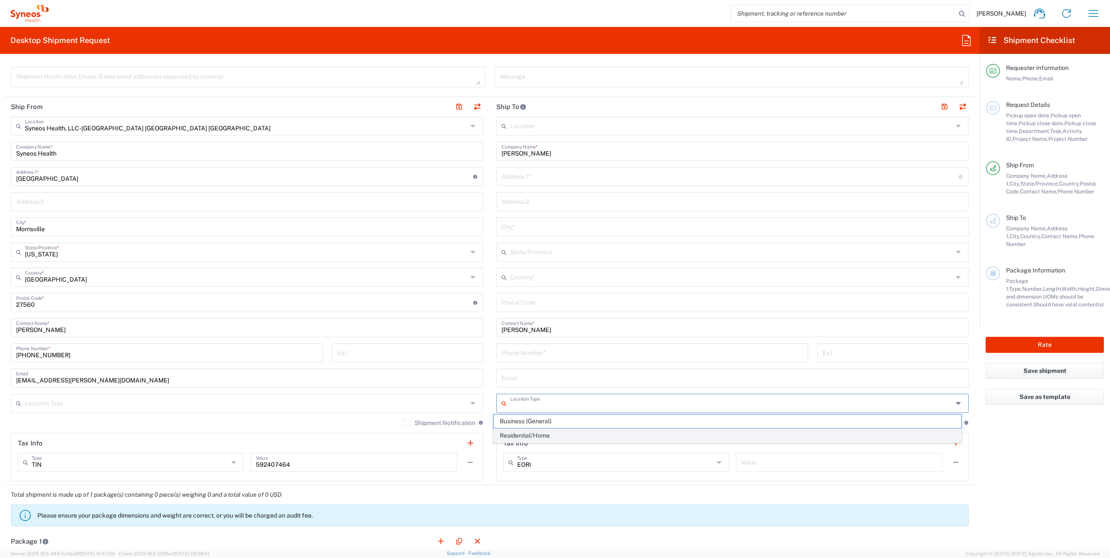
drag, startPoint x: 544, startPoint y: 436, endPoint x: 399, endPoint y: 438, distance: 145.3
click at [544, 436] on span "Residential/Home" at bounding box center [727, 435] width 467 height 13
type input "Residential/Home"
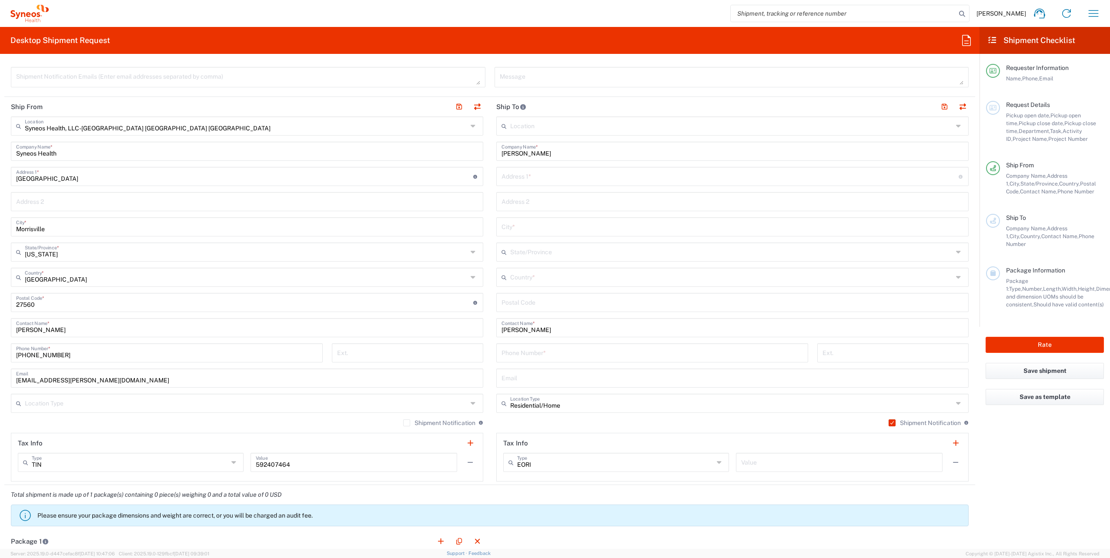
click at [403, 423] on label "Shipment Notification" at bounding box center [439, 423] width 72 height 7
click at [407, 423] on input "Shipment Notification" at bounding box center [407, 423] width 0 height 0
click at [398, 401] on input "text" at bounding box center [246, 402] width 443 height 15
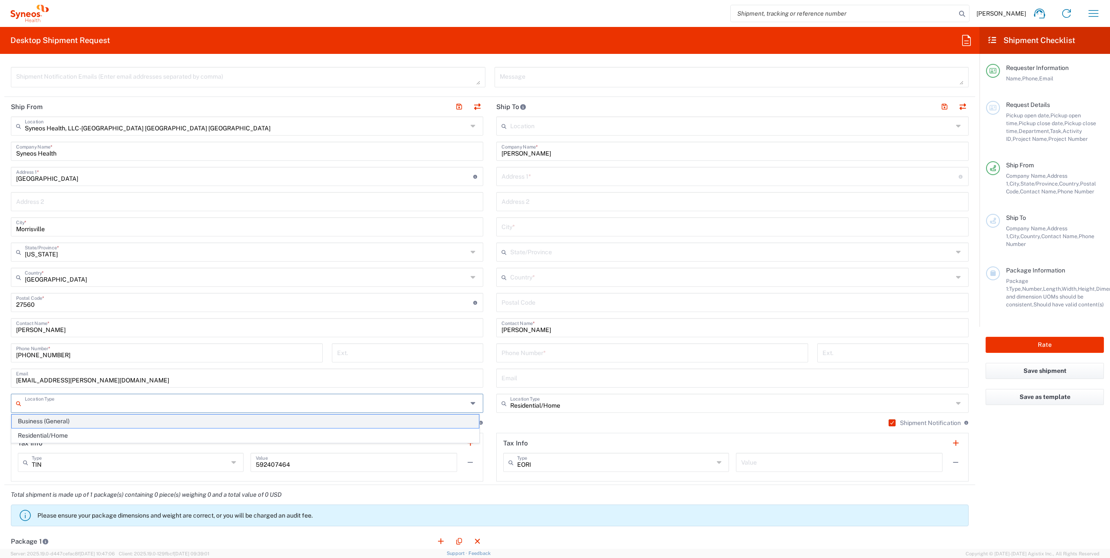
click at [95, 417] on span "Business (General)" at bounding box center [245, 421] width 467 height 13
type input "Business (General)"
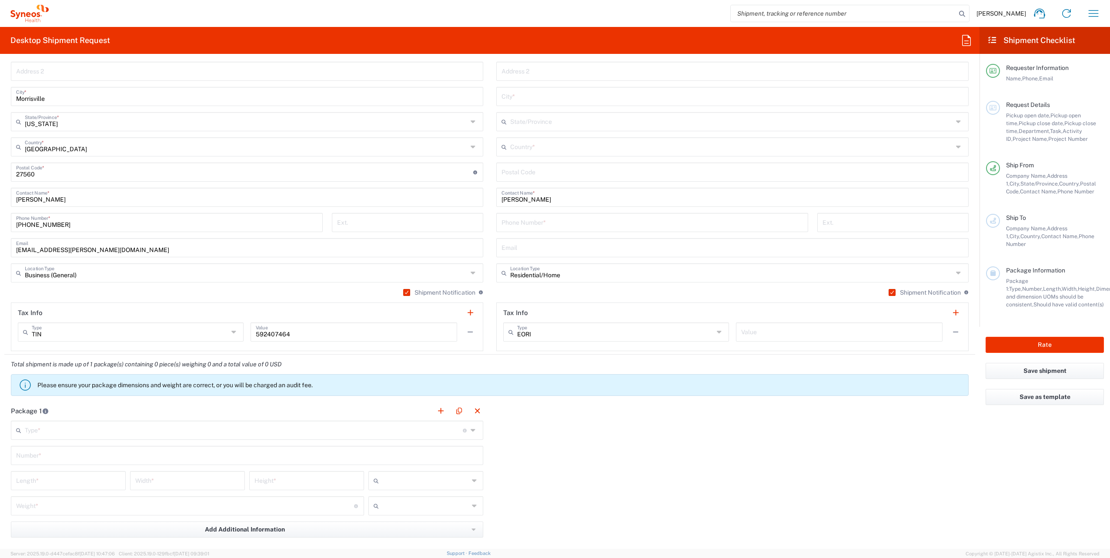
scroll to position [739, 0]
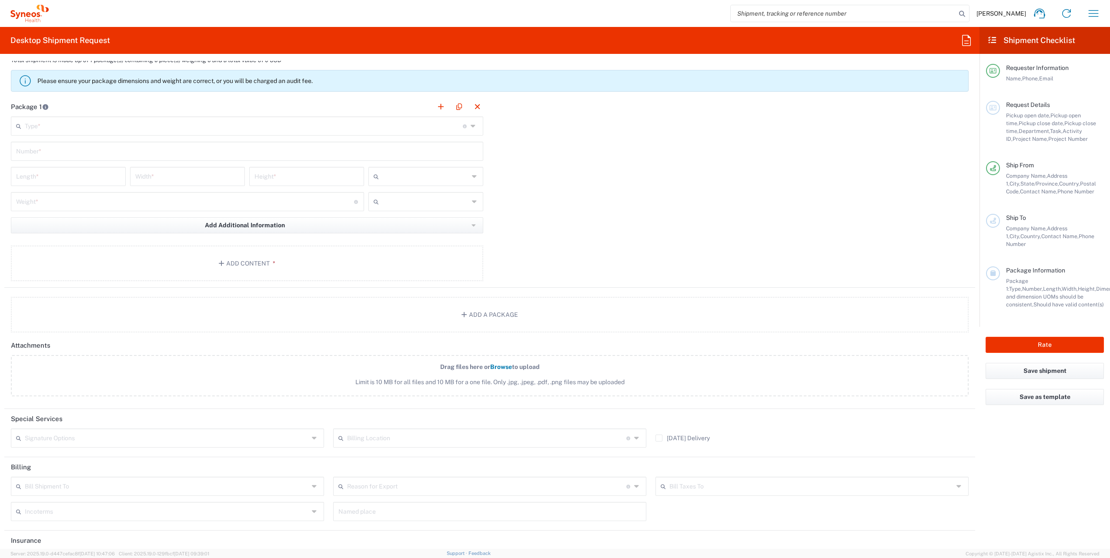
drag, startPoint x: 122, startPoint y: 117, endPoint x: 100, endPoint y: 135, distance: 27.5
click at [122, 118] on input "text" at bounding box center [244, 125] width 438 height 15
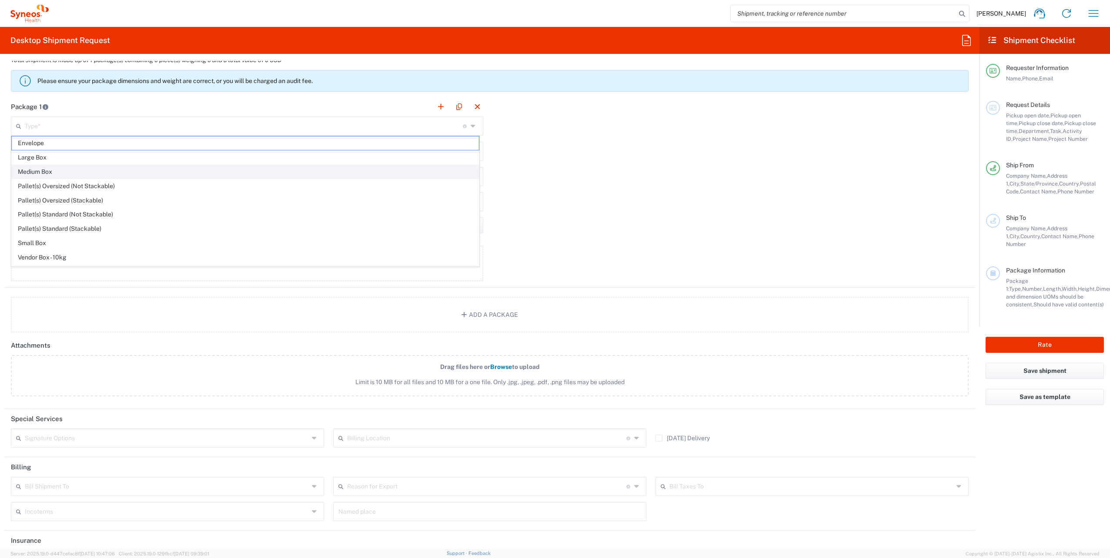
click at [65, 170] on span "Medium Box" at bounding box center [245, 171] width 467 height 13
type input "Medium Box"
type input "13"
type input "11.5"
type input "2.5"
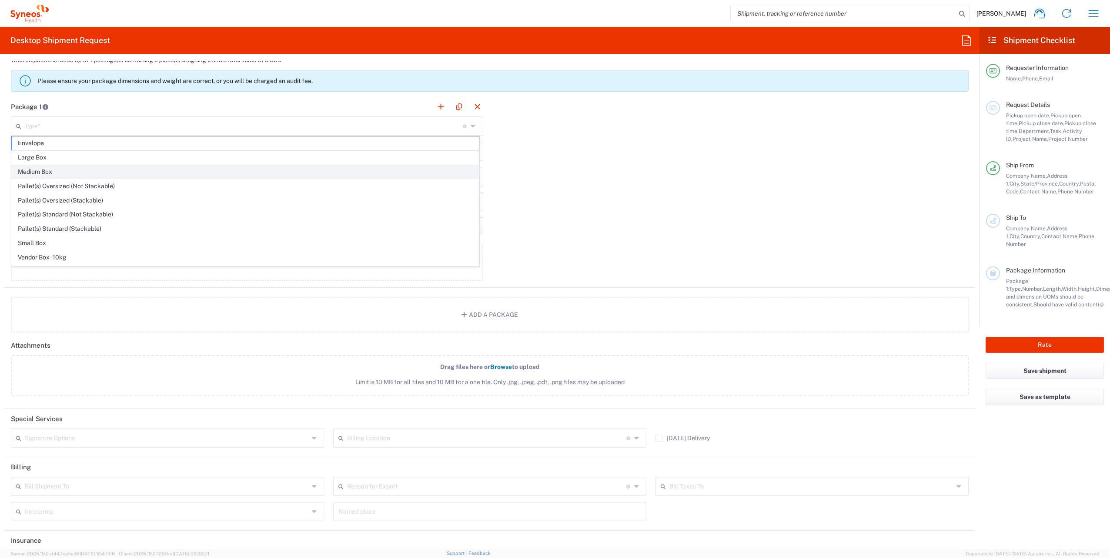
type input "in"
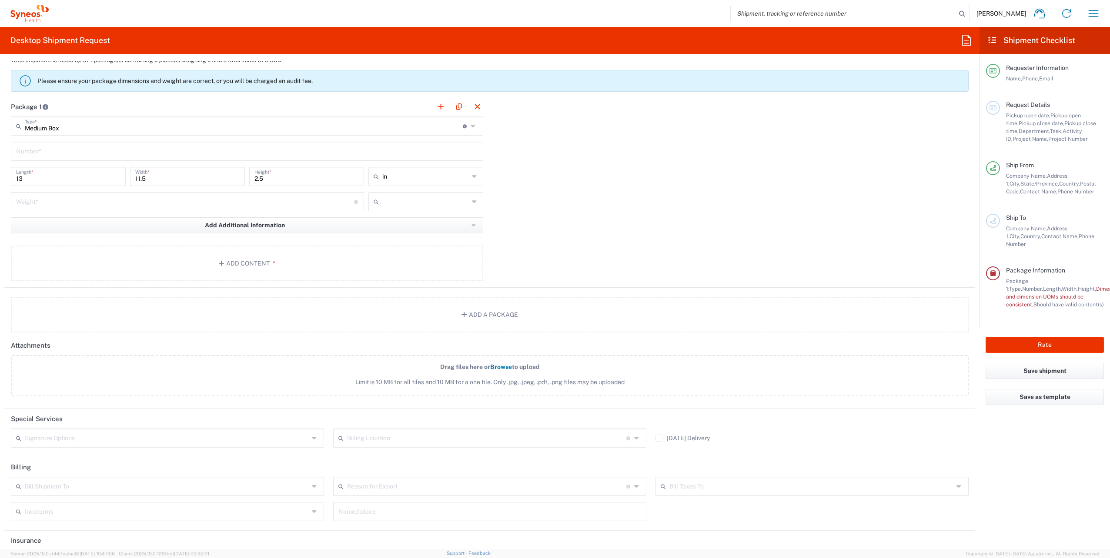
click at [71, 150] on input "text" at bounding box center [247, 150] width 462 height 15
type input "1"
click at [101, 202] on input "number" at bounding box center [185, 201] width 338 height 15
type input "5"
click at [442, 198] on input "text" at bounding box center [425, 202] width 87 height 14
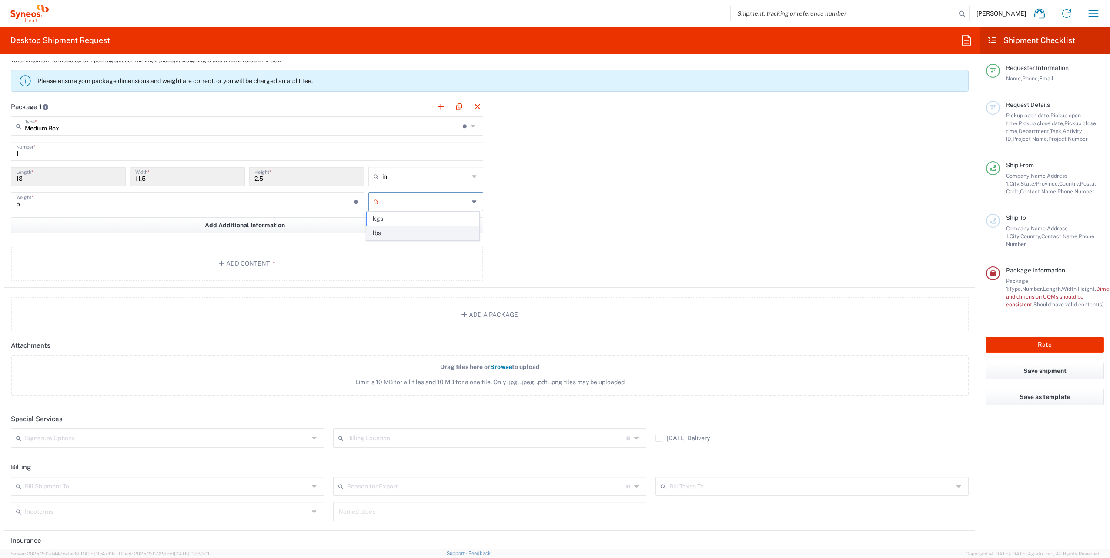
click at [384, 230] on span "lbs" at bounding box center [423, 233] width 112 height 13
type input "lbs"
click at [262, 257] on button "Add Content *" at bounding box center [247, 264] width 472 height 36
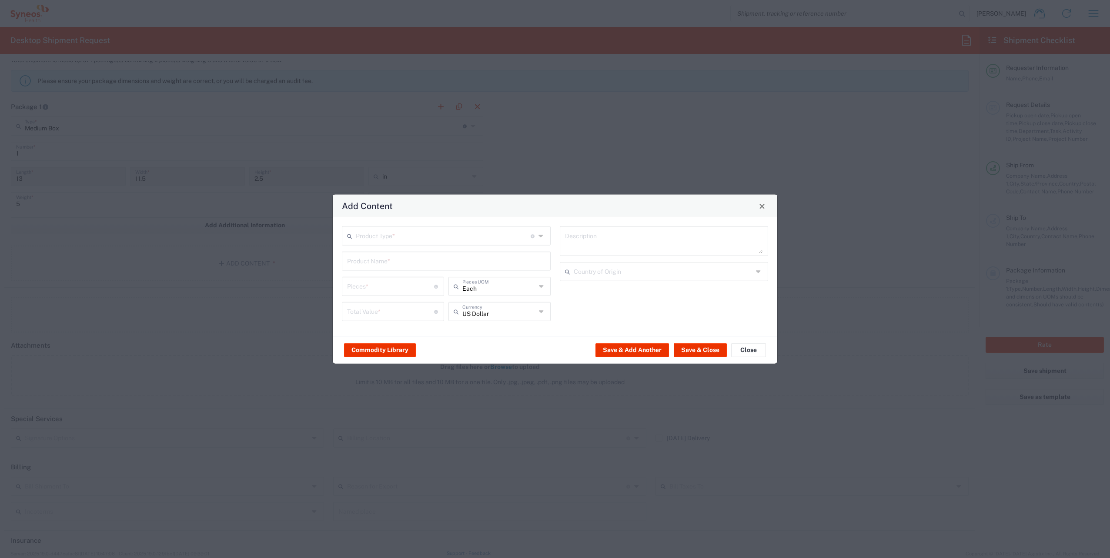
click at [392, 238] on input "text" at bounding box center [443, 235] width 175 height 15
click at [383, 265] on span "General Commodity" at bounding box center [446, 269] width 207 height 13
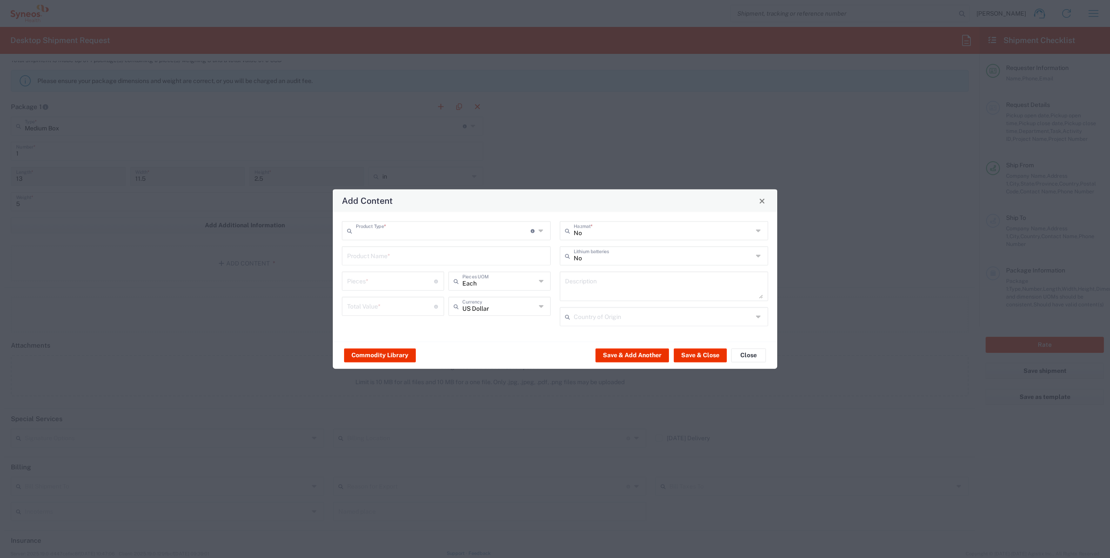
type input "General Commodity"
click at [381, 252] on input "text" at bounding box center [446, 255] width 198 height 15
paste input "allie.jones@syneoshealth.com"
type input "allie.jones@syneoshealth.com"
drag, startPoint x: 435, startPoint y: 260, endPoint x: 330, endPoint y: 260, distance: 105.3
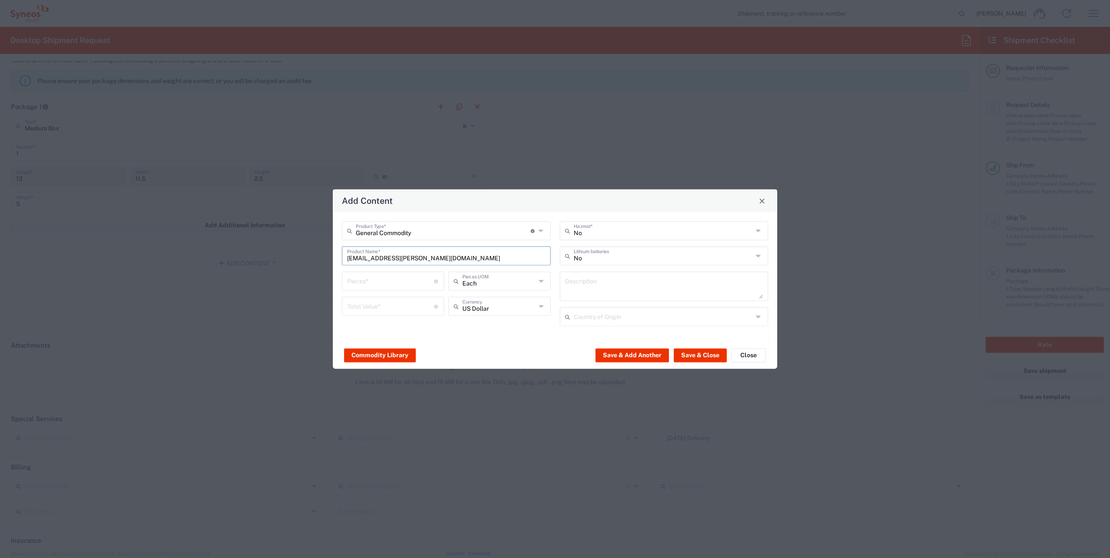
click at [330, 260] on div "Add Content General Commodity Product Type * Document: Paper document generated…" at bounding box center [555, 279] width 1110 height 558
click at [380, 256] on input "text" at bounding box center [446, 255] width 198 height 15
paste input "ThinkPad T15 Gen 2"
type input "ThinkPad T15 Gen 2"
click at [578, 288] on textarea at bounding box center [664, 286] width 198 height 24
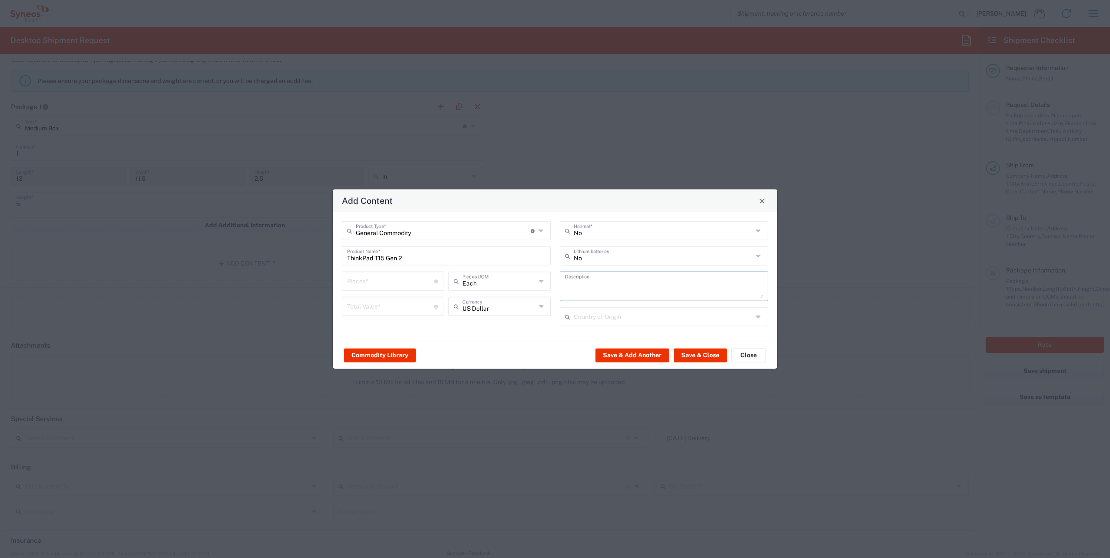
paste textarea "ThinkPad T15 Gen 2"
type textarea "ThinkPad T15 Gen 2"
click at [411, 284] on input "number" at bounding box center [390, 280] width 87 height 15
type input "1"
click at [382, 310] on input "number" at bounding box center [390, 305] width 87 height 15
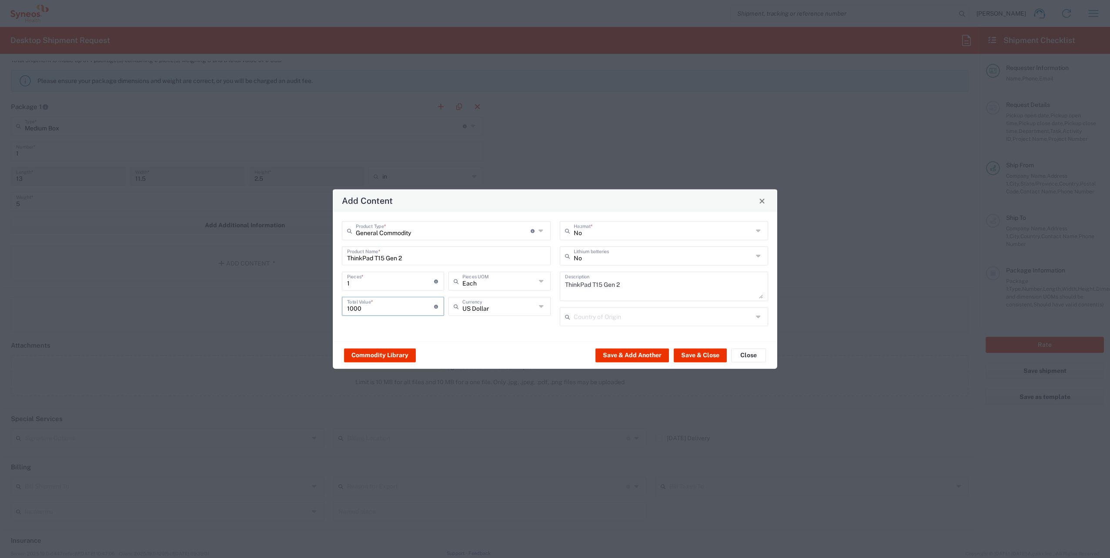
type input "1000"
click at [615, 308] on div "Country of Origin" at bounding box center [664, 317] width 209 height 19
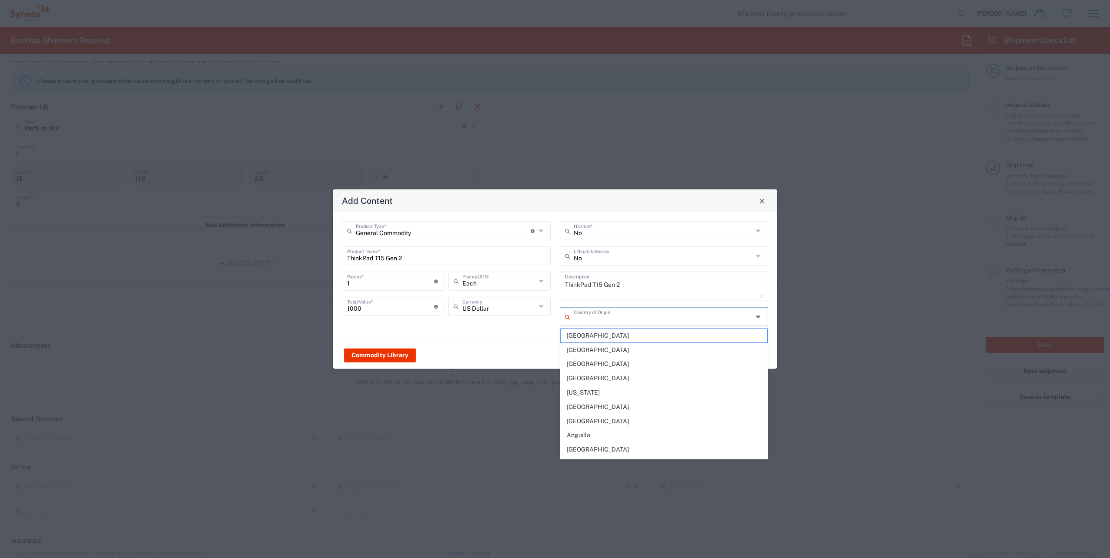
click at [611, 318] on input "text" at bounding box center [664, 316] width 180 height 15
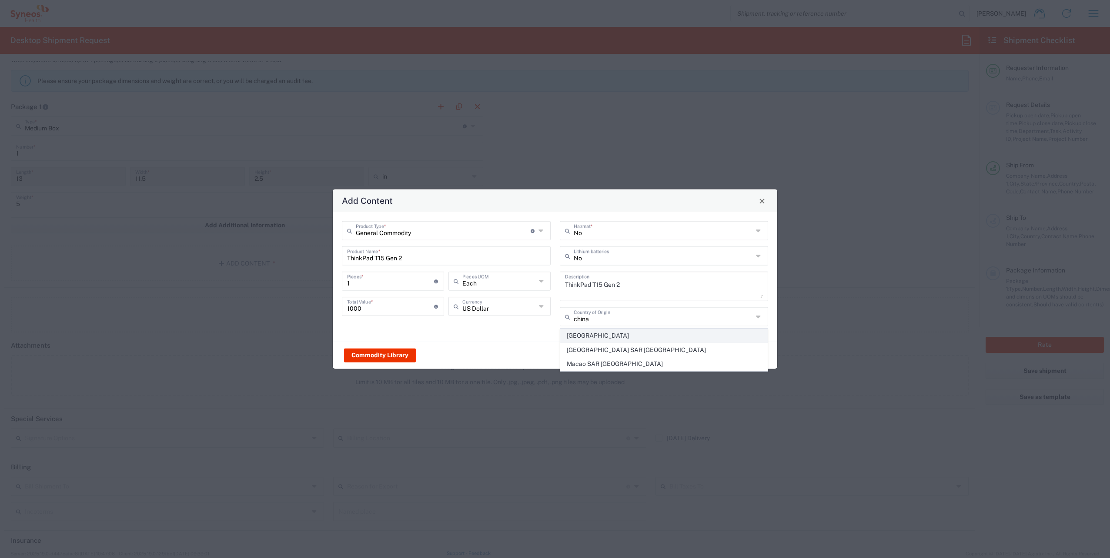
click at [599, 340] on span "[GEOGRAPHIC_DATA]" at bounding box center [664, 335] width 207 height 13
type input "[GEOGRAPHIC_DATA]"
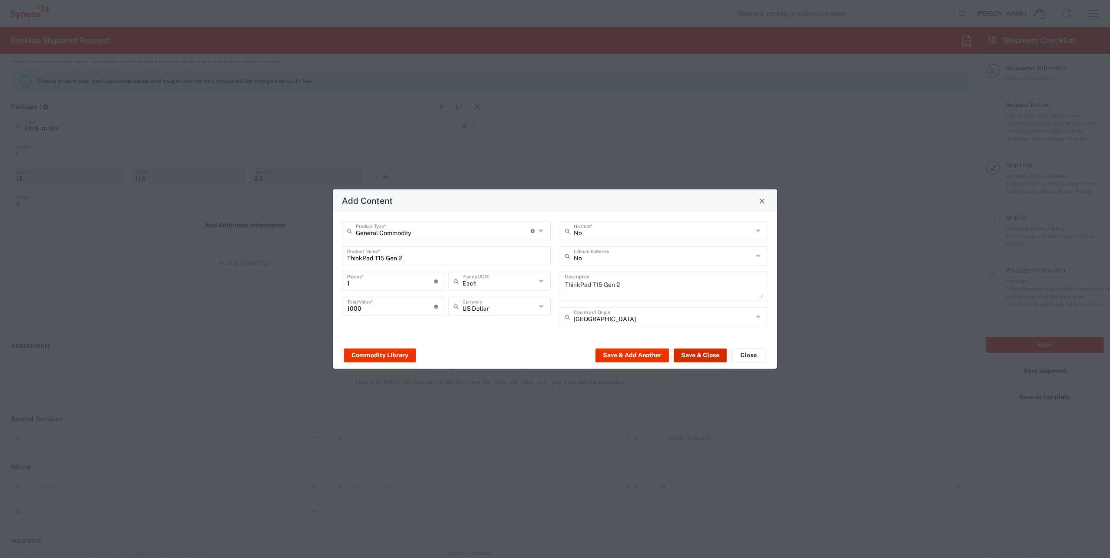
click at [721, 358] on button "Save & Close" at bounding box center [700, 355] width 53 height 14
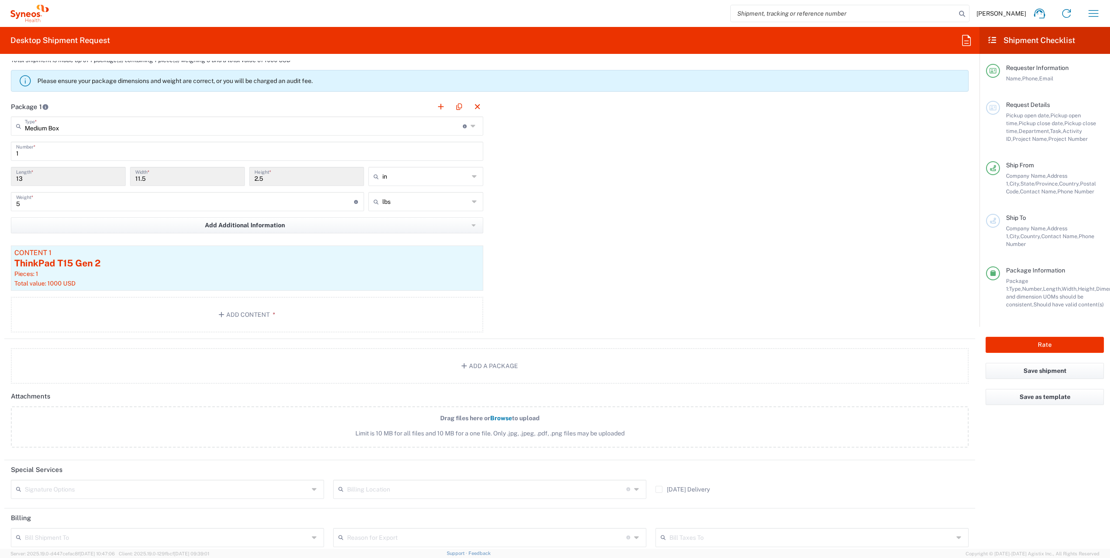
click at [314, 486] on icon at bounding box center [315, 490] width 7 height 14
click at [119, 505] on span "Adult Signature Required" at bounding box center [166, 505] width 309 height 13
type input "Adult Signature Required"
drag, startPoint x: 30, startPoint y: 205, endPoint x: 7, endPoint y: 201, distance: 23.9
click at [7, 201] on main "Medium Box Type * Material used to package goods Envelope Large Box Medium Box …" at bounding box center [246, 226] width 485 height 219
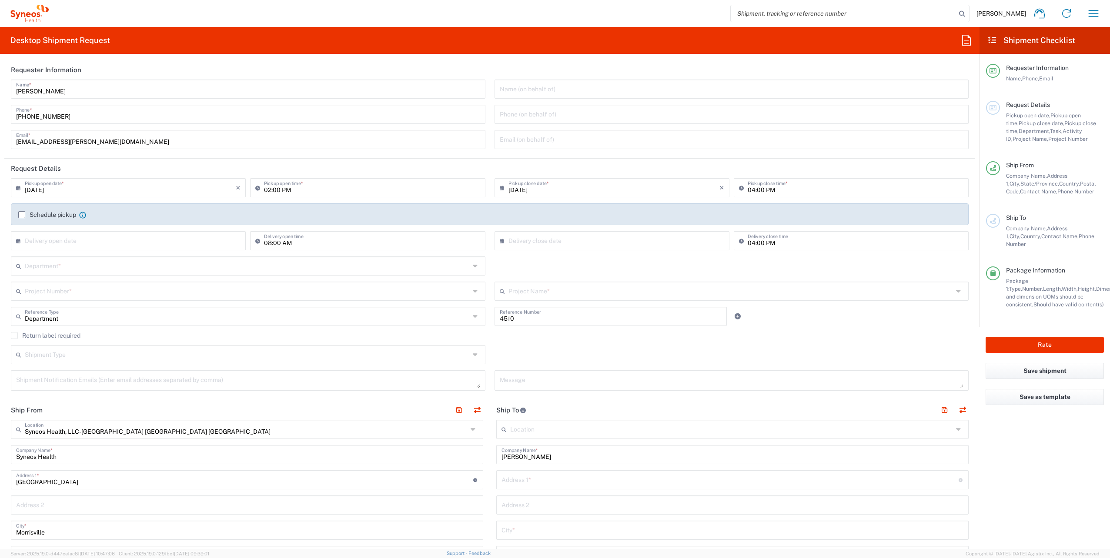
scroll to position [0, 0]
type input "8"
click at [68, 266] on input "text" at bounding box center [247, 266] width 445 height 15
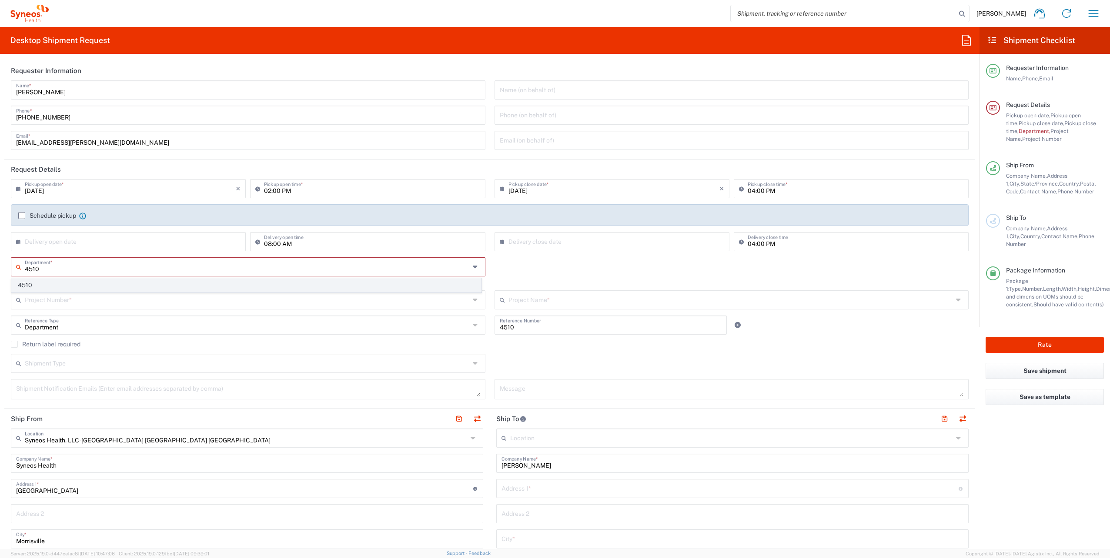
type input "4510"
click at [57, 287] on span "4510" at bounding box center [246, 285] width 469 height 13
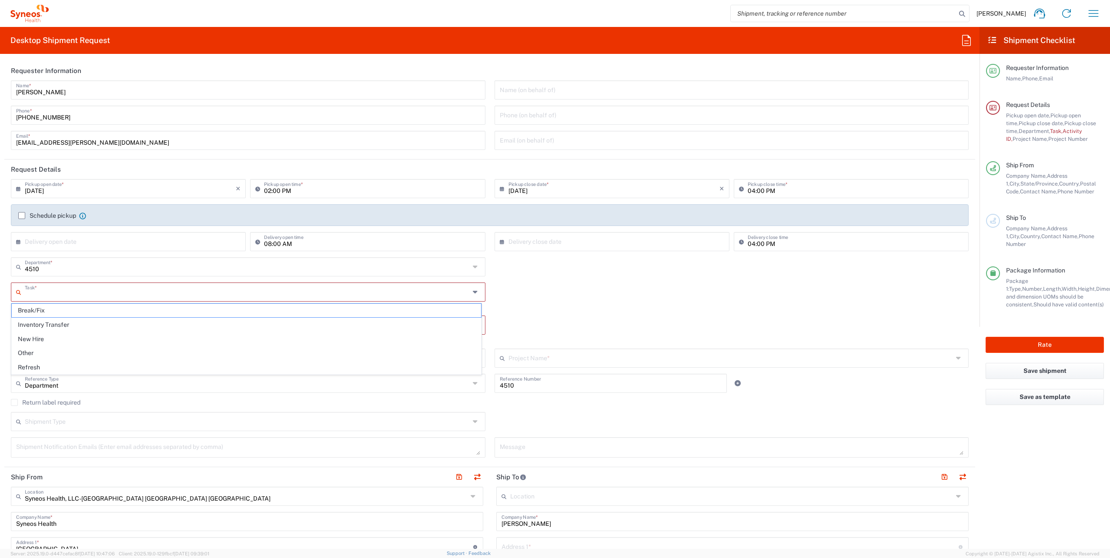
click at [97, 293] on input "text" at bounding box center [247, 291] width 445 height 15
click at [64, 312] on span "Break/Fix" at bounding box center [246, 310] width 469 height 13
type input "Break/Fix"
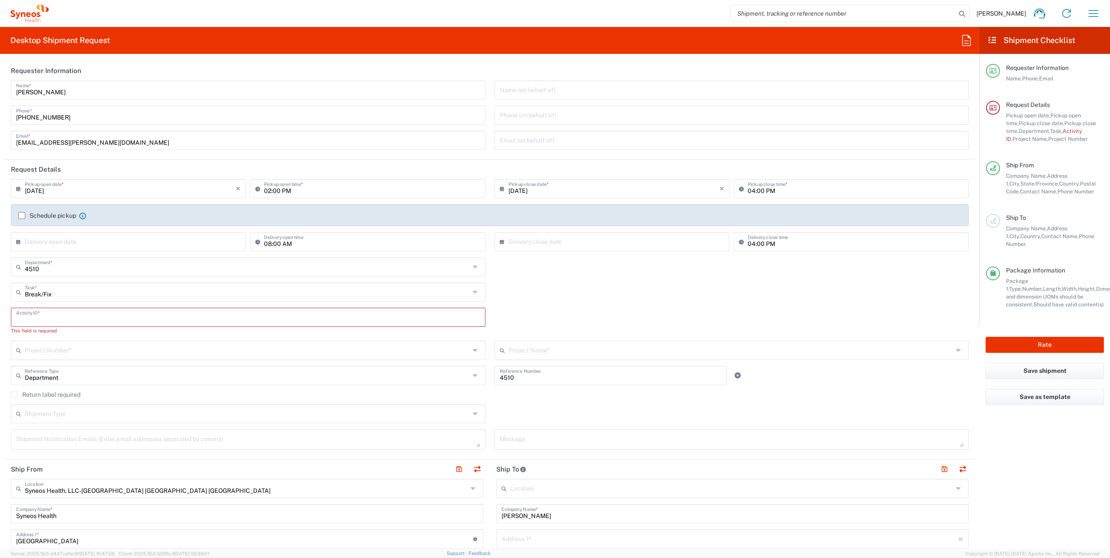
paste input "INC2652808"
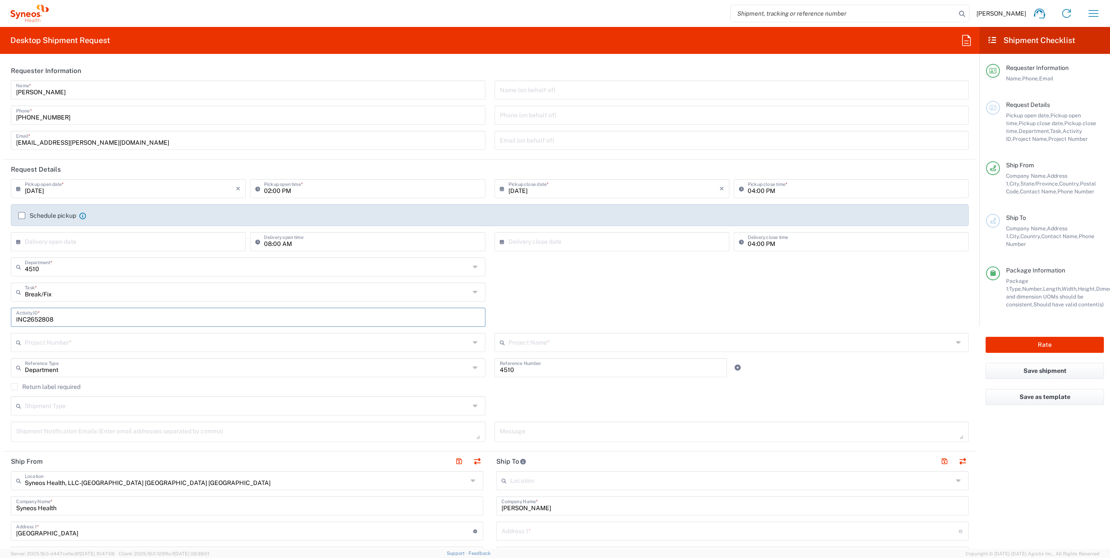
type input "INC2652808"
click at [57, 344] on input "text" at bounding box center [247, 341] width 445 height 15
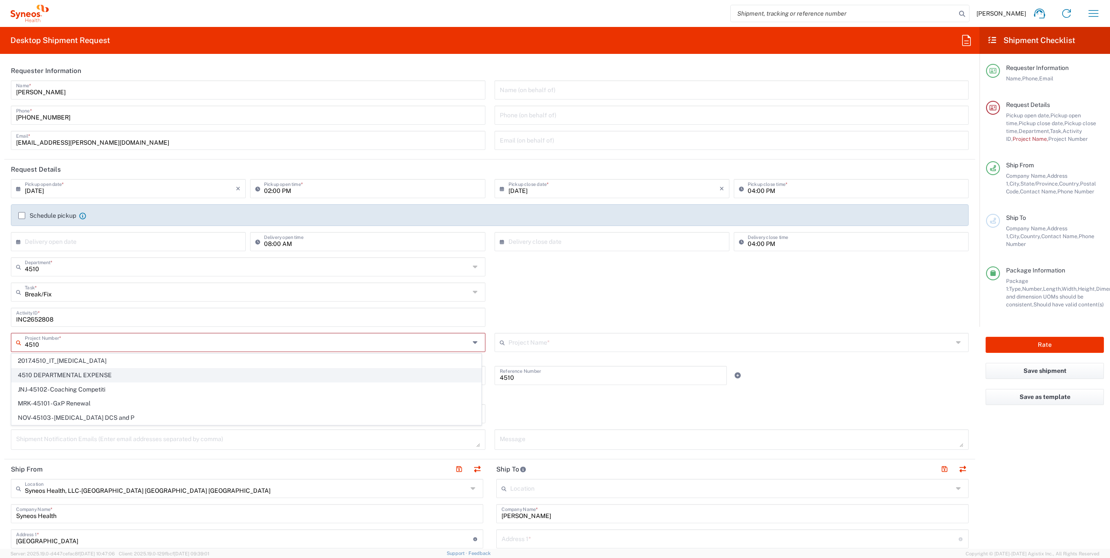
click at [101, 376] on span "4510 DEPARTMENTAL EXPENSE" at bounding box center [246, 375] width 469 height 13
type input "4510 DEPARTMENTAL EXPENSE"
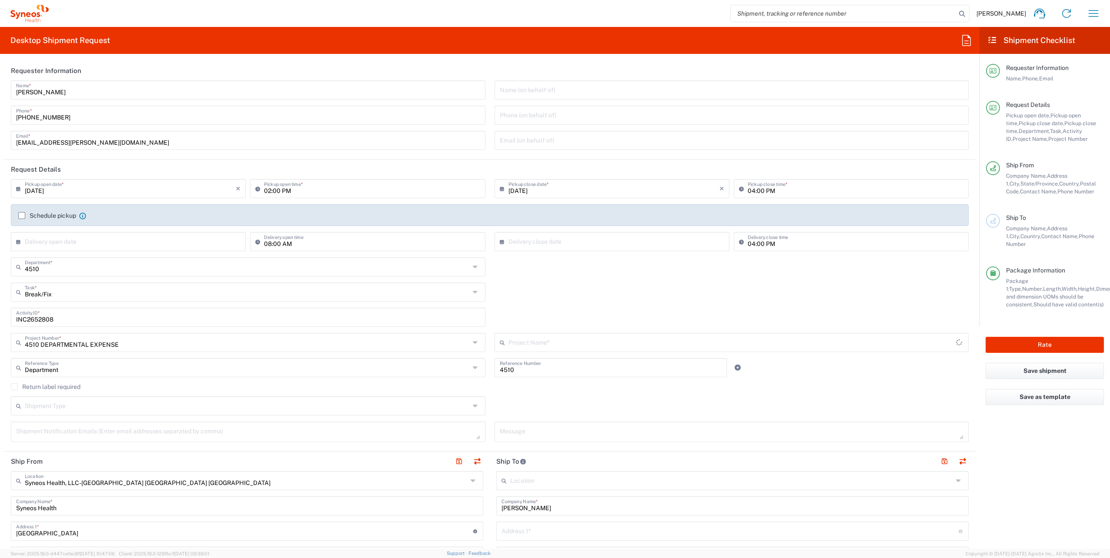
type input "4510 DEPARTMENTAL EXPENSE"
click at [16, 386] on label "Return label required" at bounding box center [46, 387] width 70 height 7
click at [14, 387] on input "Return label required" at bounding box center [14, 387] width 0 height 0
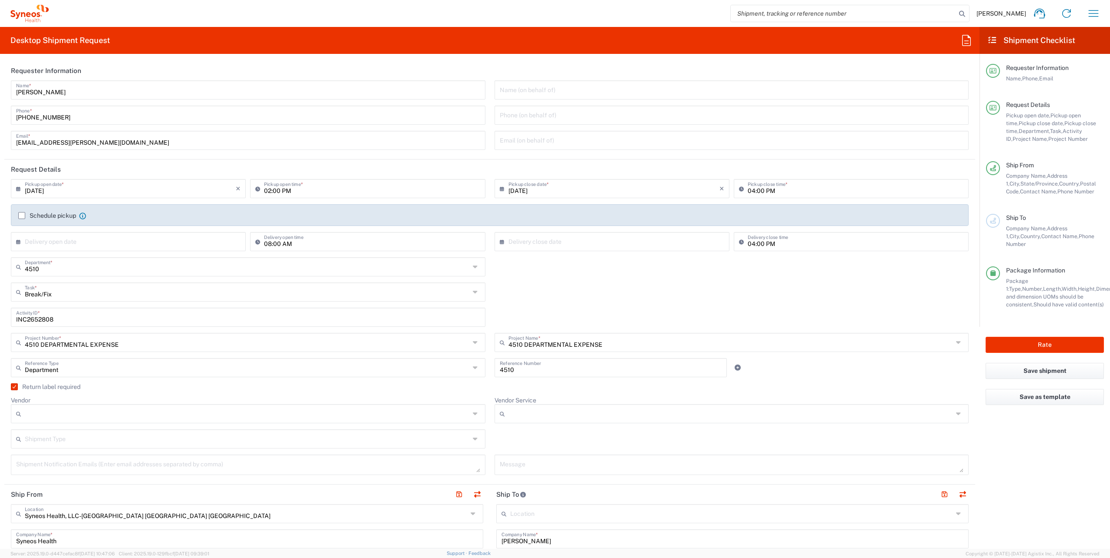
click at [468, 414] on div at bounding box center [248, 413] width 475 height 19
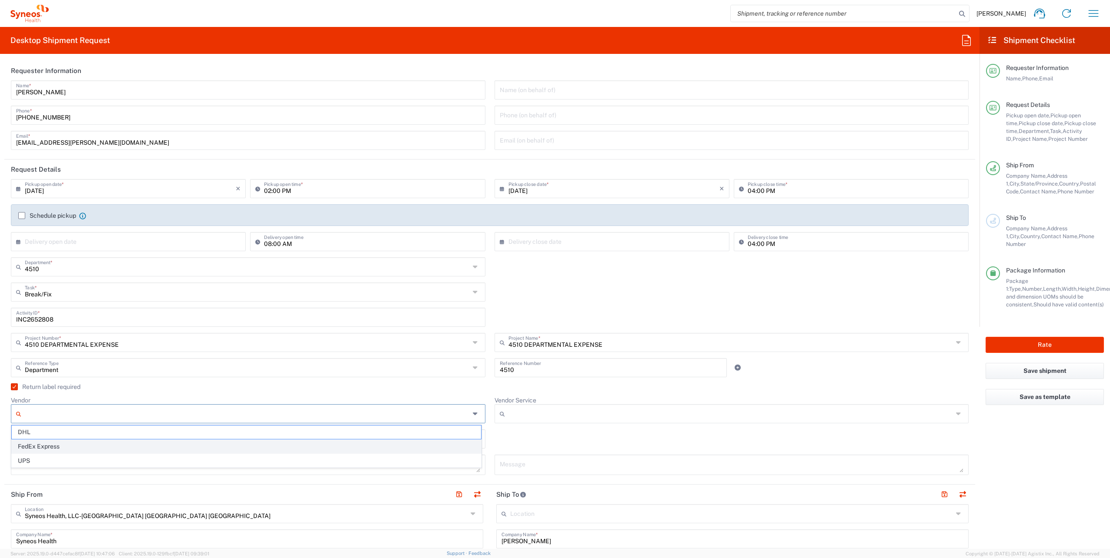
click at [73, 448] on span "FedEx Express" at bounding box center [246, 446] width 469 height 13
type input "FedEx Express"
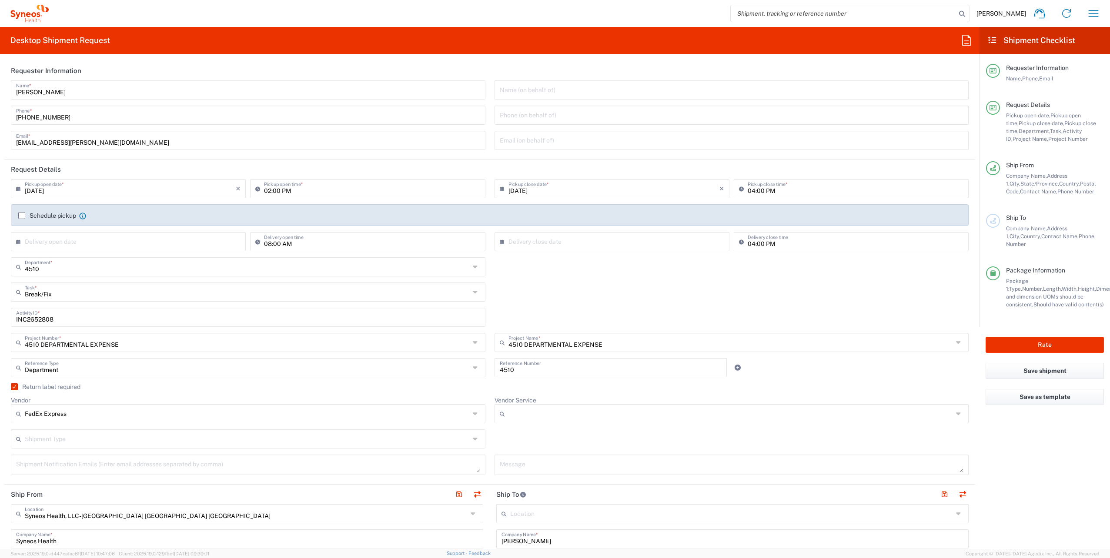
click at [956, 415] on icon at bounding box center [959, 414] width 7 height 14
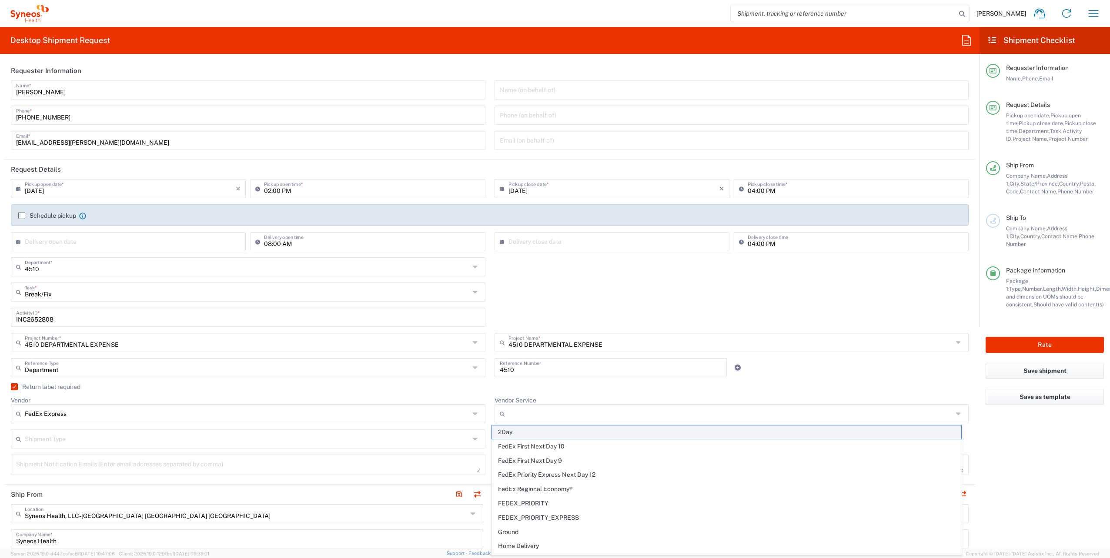
click at [537, 431] on span "2Day" at bounding box center [726, 432] width 469 height 13
type input "2Day"
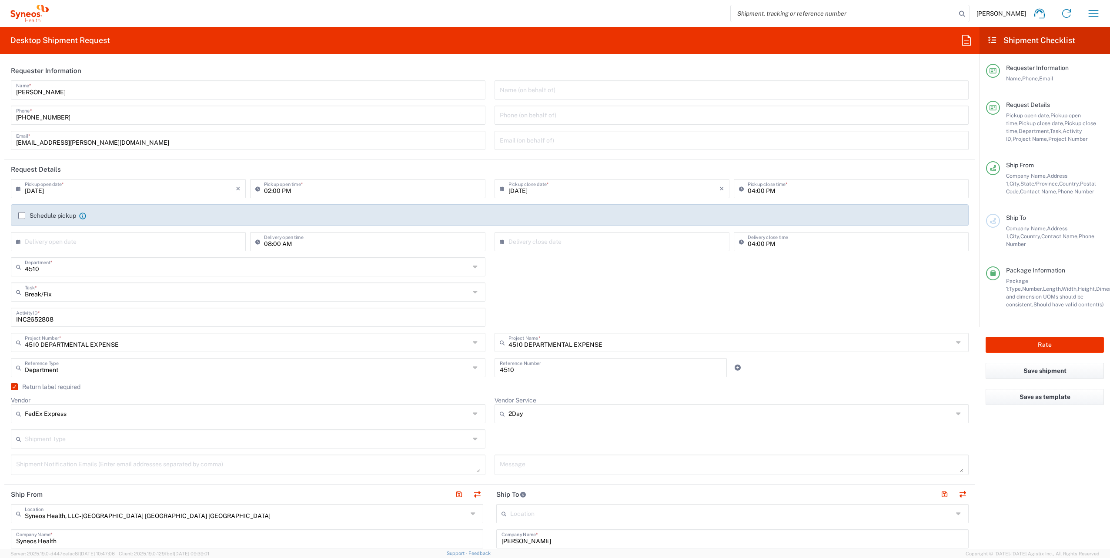
click at [473, 435] on icon at bounding box center [476, 439] width 7 height 14
click at [150, 474] on span "Regular" at bounding box center [246, 471] width 469 height 13
type input "Regular"
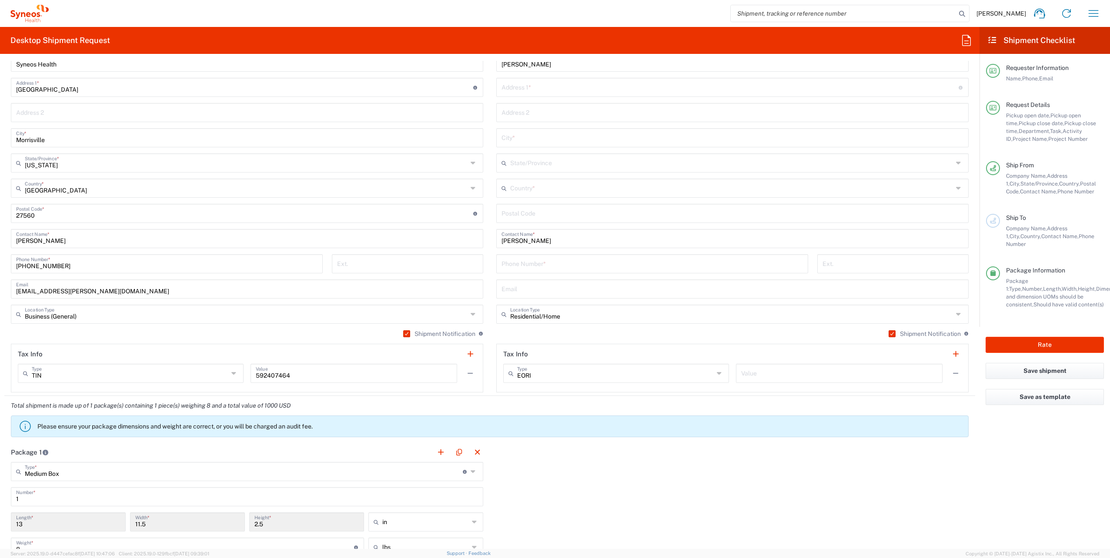
scroll to position [478, 0]
paste input "allie.jones@syneoshealth.com"
type input "allie.jones@syneoshealth.com"
click at [512, 263] on input "tel" at bounding box center [651, 261] width 301 height 15
paste input "203-885-3472"
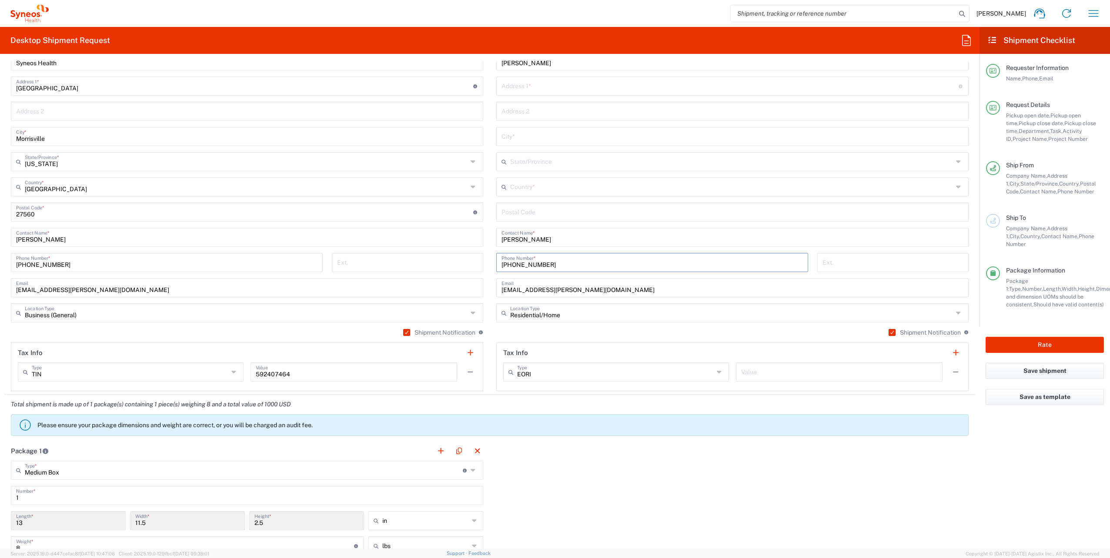
type input "203-885-3472"
paste input "22554"
type input "22554"
click at [956, 183] on icon at bounding box center [959, 187] width 7 height 14
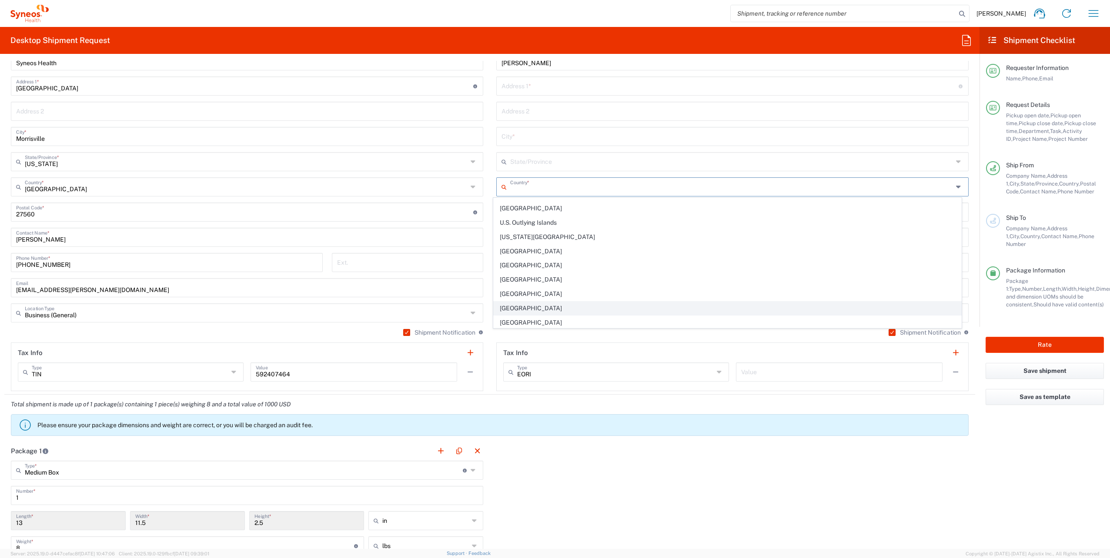
scroll to position [3306, 0]
click at [537, 273] on span "[GEOGRAPHIC_DATA]" at bounding box center [727, 279] width 467 height 13
type input "[GEOGRAPHIC_DATA]"
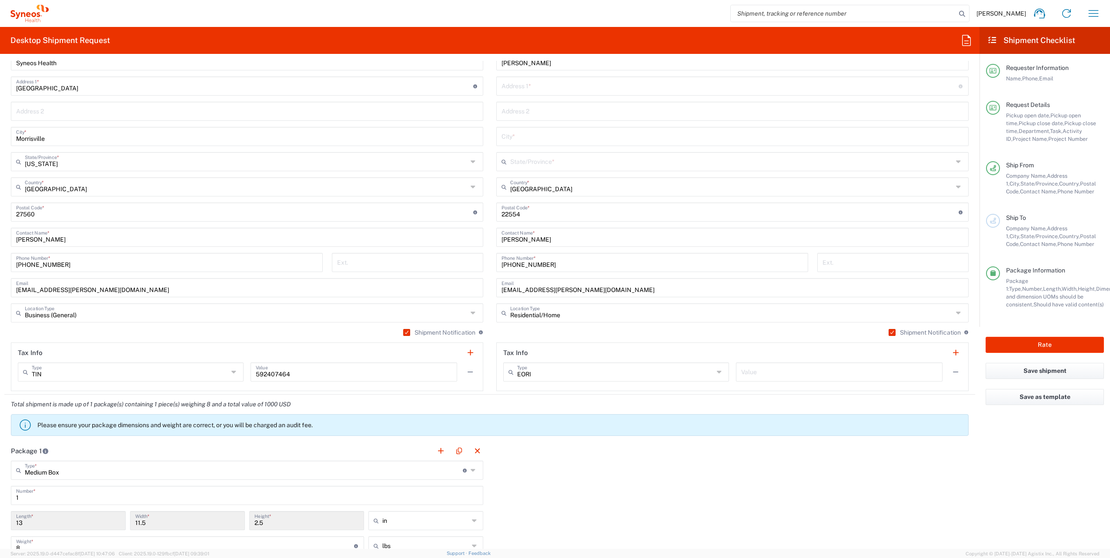
click at [949, 159] on div "State/Province *" at bounding box center [732, 161] width 472 height 19
click at [528, 249] on span "[US_STATE]" at bounding box center [727, 255] width 467 height 13
type input "[US_STATE]"
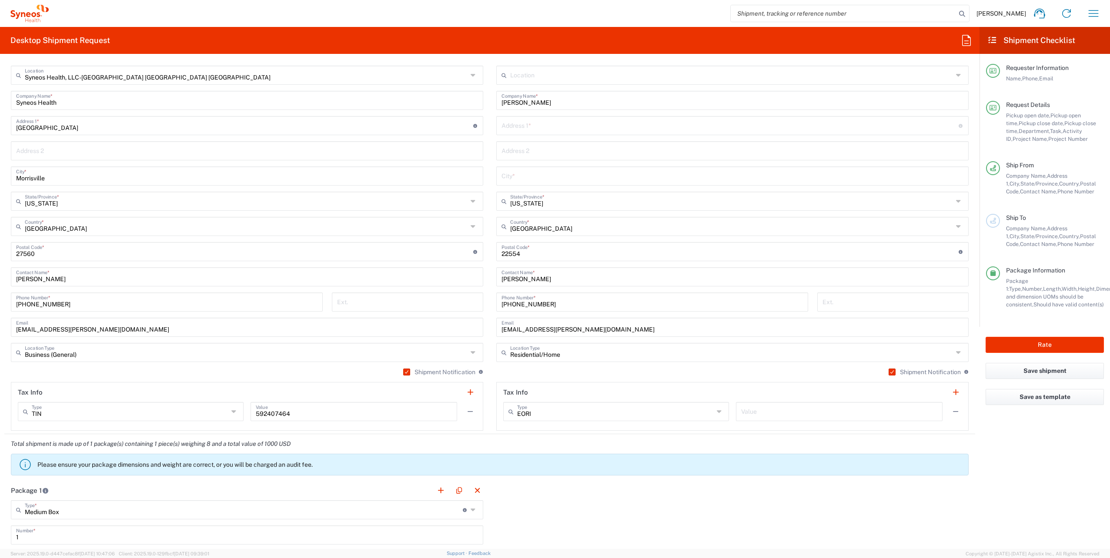
scroll to position [348, 0]
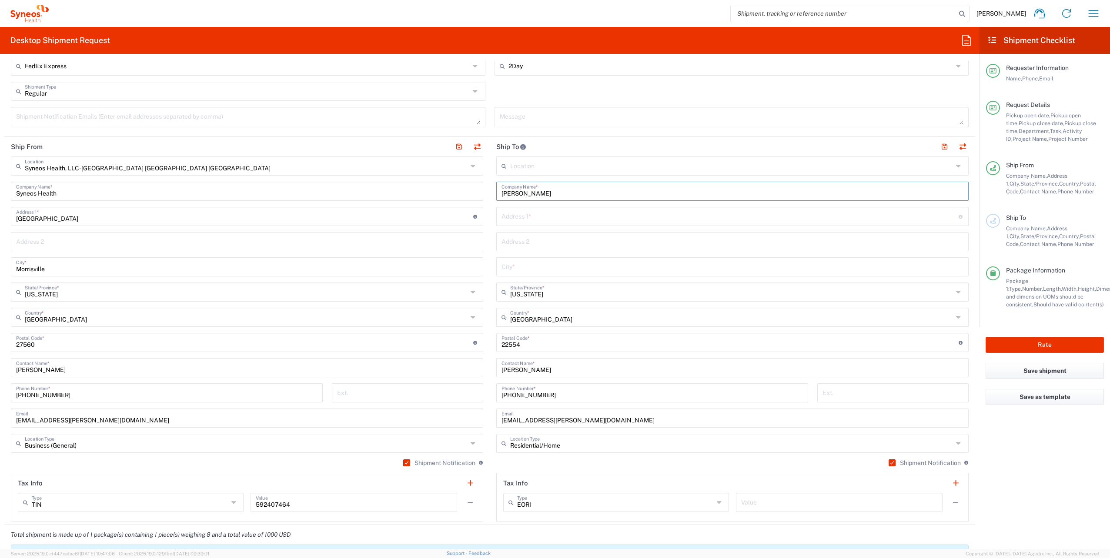
drag, startPoint x: 532, startPoint y: 191, endPoint x: 509, endPoint y: 193, distance: 23.6
click at [481, 191] on div "Ship From Syneos Health, LLC-Morrisville NC US Location Syneos Health, LLC-Morr…" at bounding box center [489, 331] width 971 height 388
paste input "Tyler"
type input "Allie Tyler"
drag, startPoint x: 533, startPoint y: 373, endPoint x: 485, endPoint y: 368, distance: 48.1
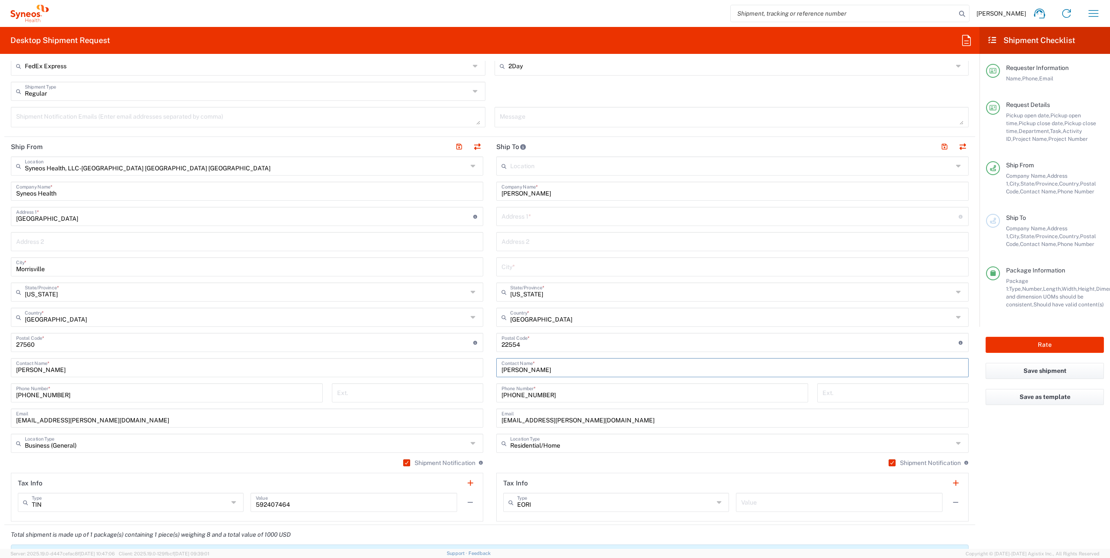
click at [485, 368] on div "Ship From Syneos Health, LLC-Morrisville NC US Location Syneos Health, LLC-Morr…" at bounding box center [489, 331] width 971 height 388
paste input "Tyler"
type input "Allie Tyler"
paste input "6 Asmead Pl"
type input "6 Asmead Pl"
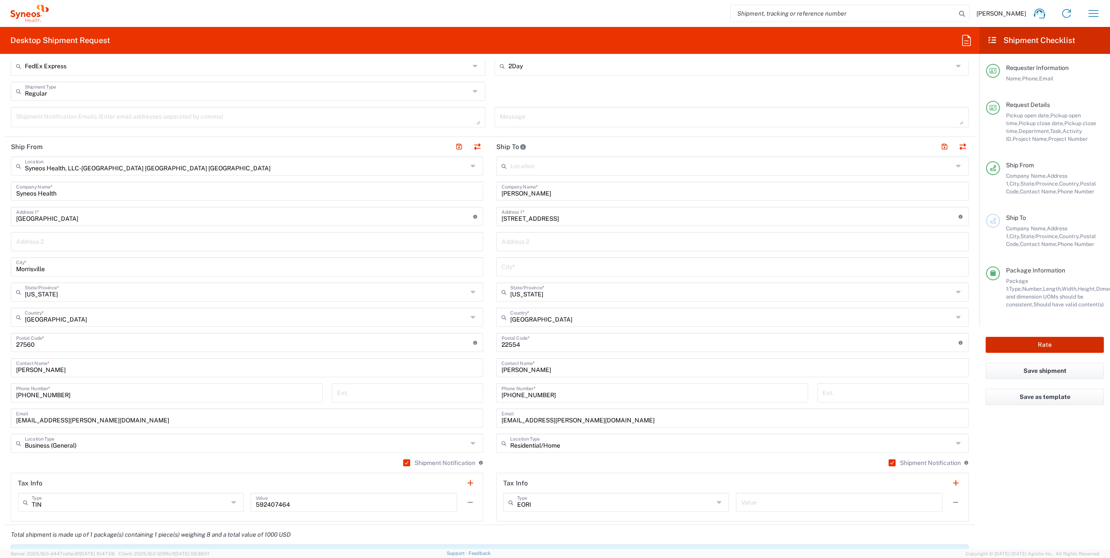
click at [1043, 341] on button "Rate" at bounding box center [1045, 345] width 118 height 16
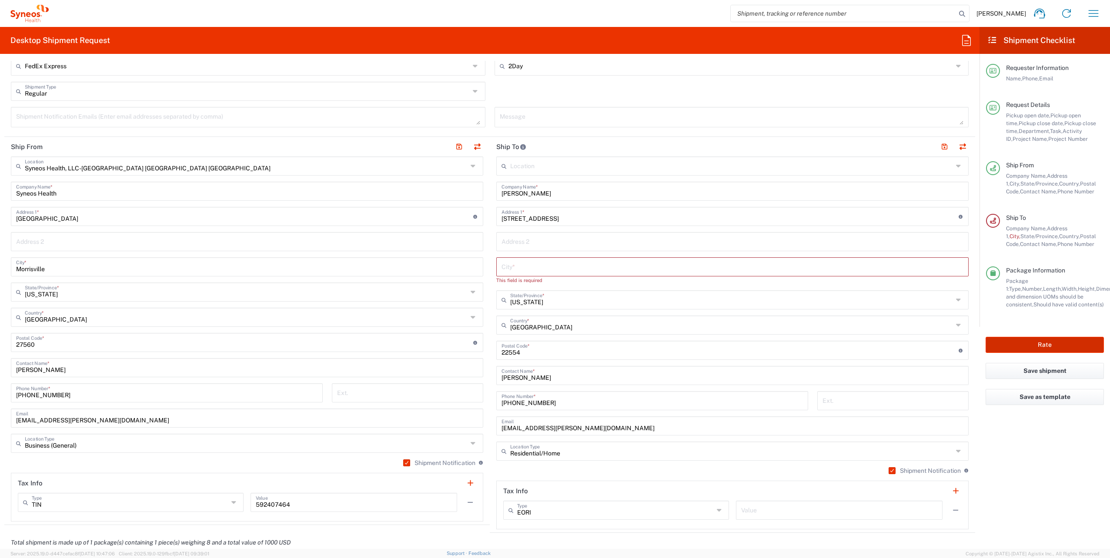
type input "4510 DEPARTMENTAL EXPENSE"
paste input "Stafford"
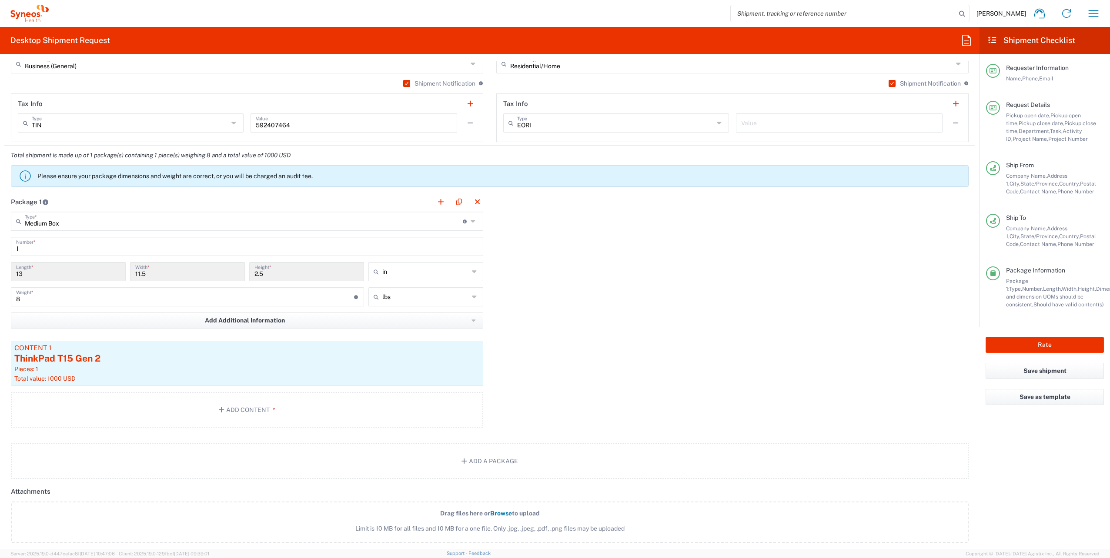
scroll to position [909, 0]
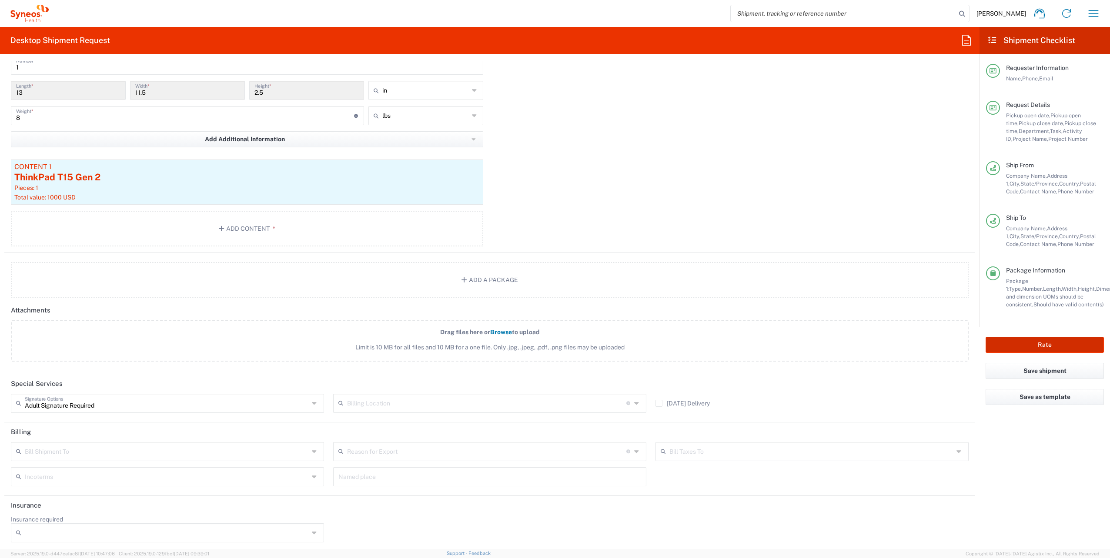
type input "Stafford"
click at [1022, 339] on button "Rate" at bounding box center [1045, 345] width 118 height 16
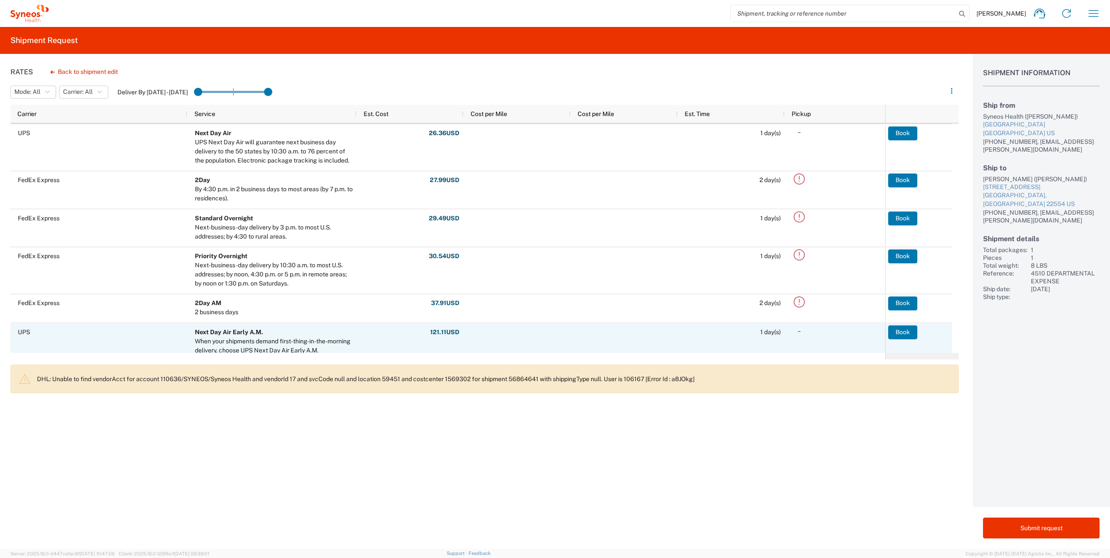
scroll to position [149, 0]
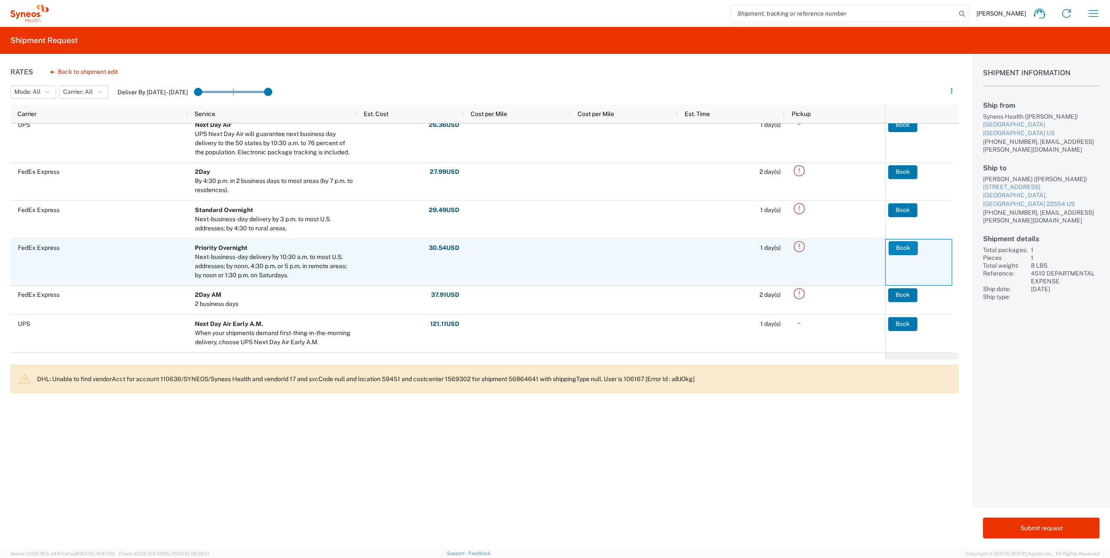
click at [906, 246] on button "Book" at bounding box center [903, 248] width 29 height 14
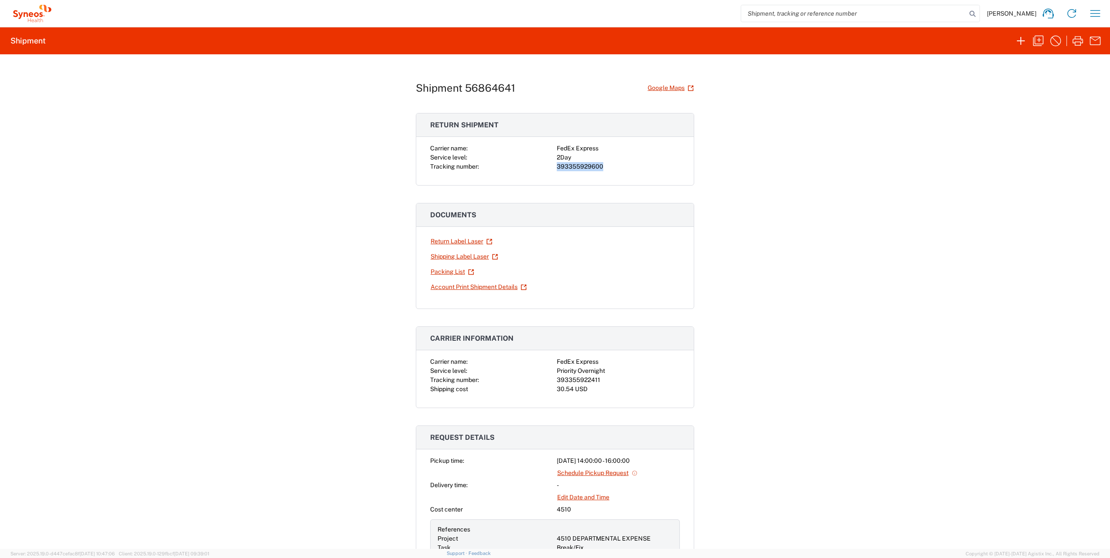
drag, startPoint x: 602, startPoint y: 165, endPoint x: 551, endPoint y: 172, distance: 51.7
click at [551, 172] on div "Carrier name: FedEx Express Service level: 2Day Tracking number: 393355929600" at bounding box center [554, 164] width 277 height 41
drag, startPoint x: 551, startPoint y: 172, endPoint x: 572, endPoint y: 167, distance: 21.5
copy div "393355929600"
click at [612, 402] on div "Carrier name: FedEx Express Service level: Priority Overnight Tracking number: …" at bounding box center [554, 383] width 277 height 50
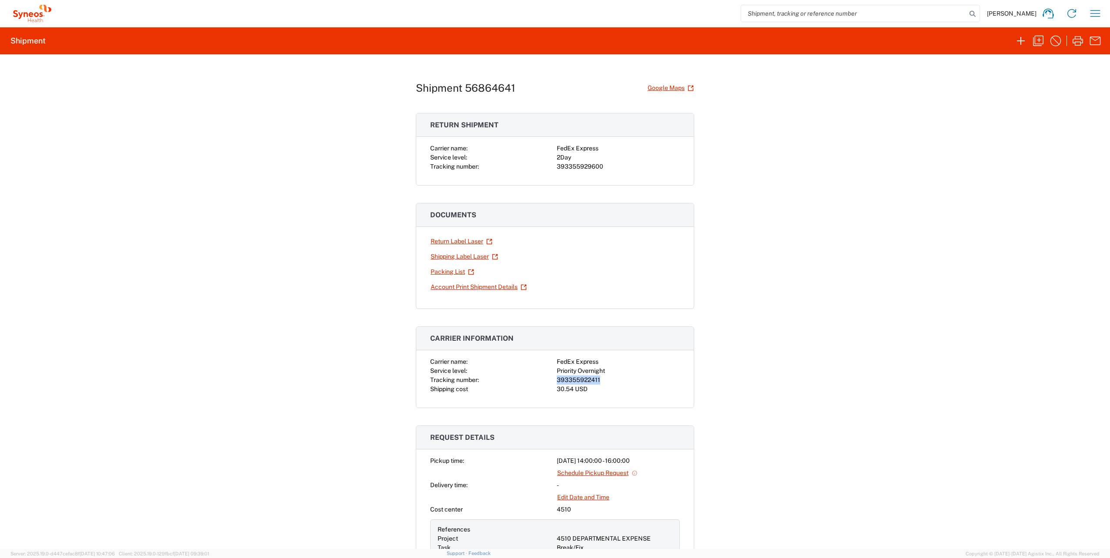
drag, startPoint x: 598, startPoint y: 377, endPoint x: 546, endPoint y: 378, distance: 51.8
click at [546, 378] on div "Carrier name: FedEx Express Service level: Priority Overnight Tracking number: …" at bounding box center [555, 376] width 250 height 37
drag, startPoint x: 546, startPoint y: 378, endPoint x: 569, endPoint y: 378, distance: 23.5
copy div "393355922411"
click at [1077, 40] on icon "button" at bounding box center [1078, 41] width 14 height 14
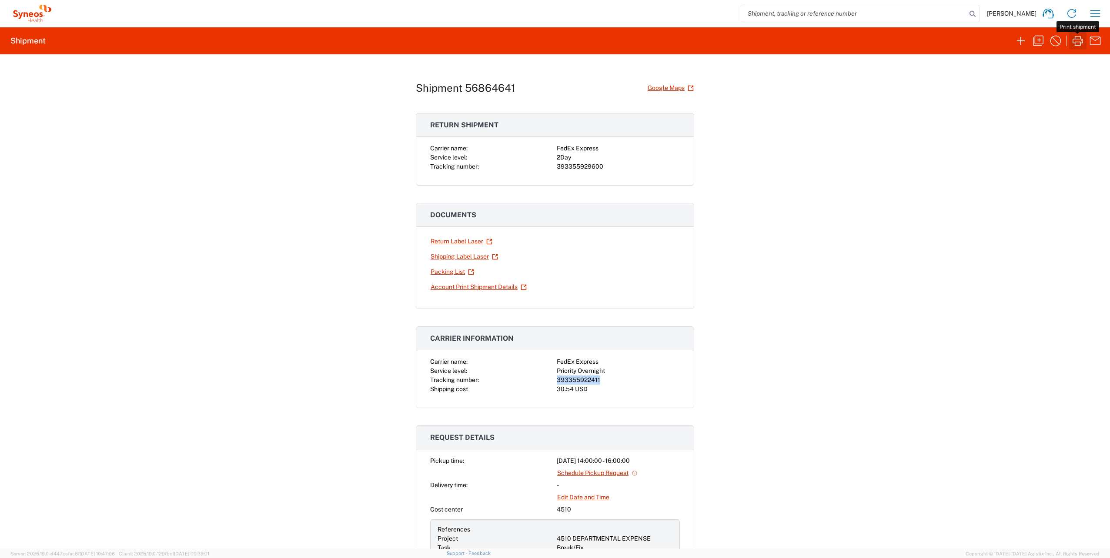
click at [1077, 40] on icon "button" at bounding box center [1078, 41] width 14 height 14
click at [458, 239] on link "Return Label Laser" at bounding box center [461, 241] width 63 height 15
